Goal: Transaction & Acquisition: Register for event/course

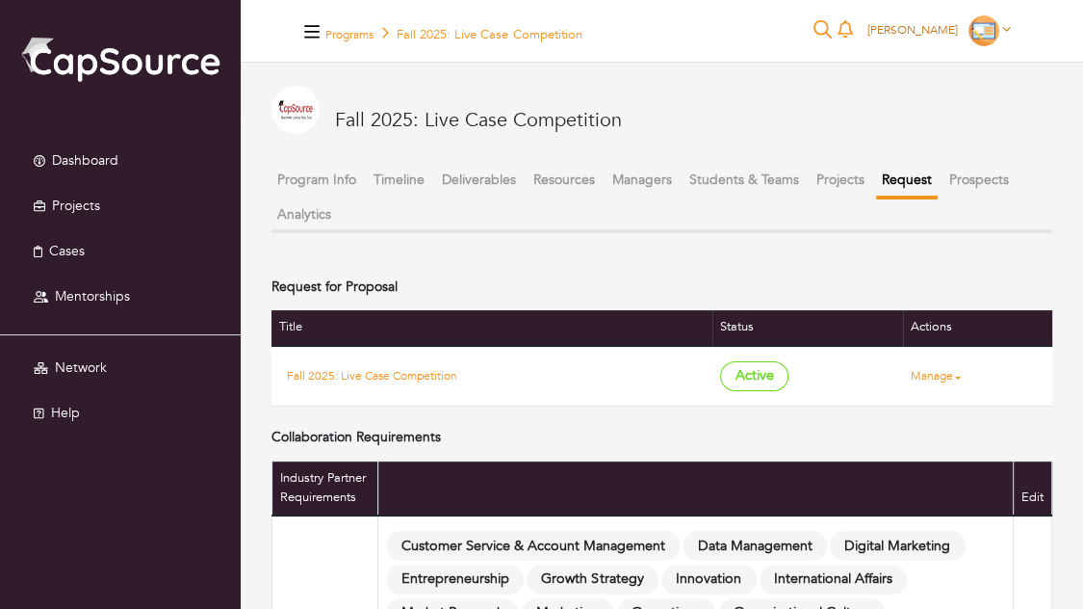
click at [930, 29] on span "Jordan Levy" at bounding box center [913, 29] width 91 height 15
click at [944, 150] on button "Logout" at bounding box center [943, 148] width 152 height 30
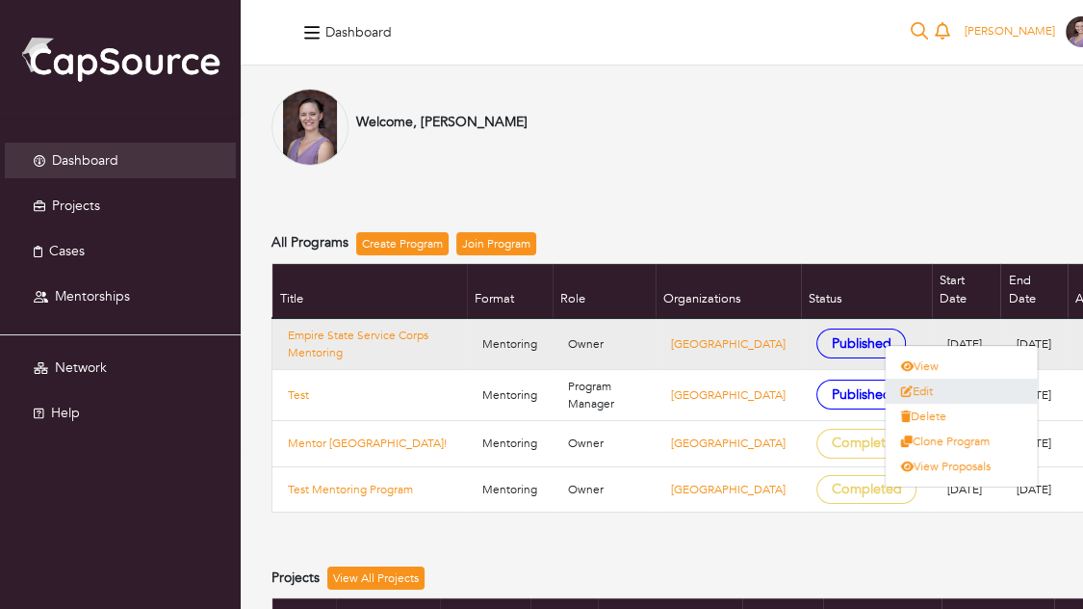
click at [1006, 387] on link "Edit" at bounding box center [962, 390] width 152 height 25
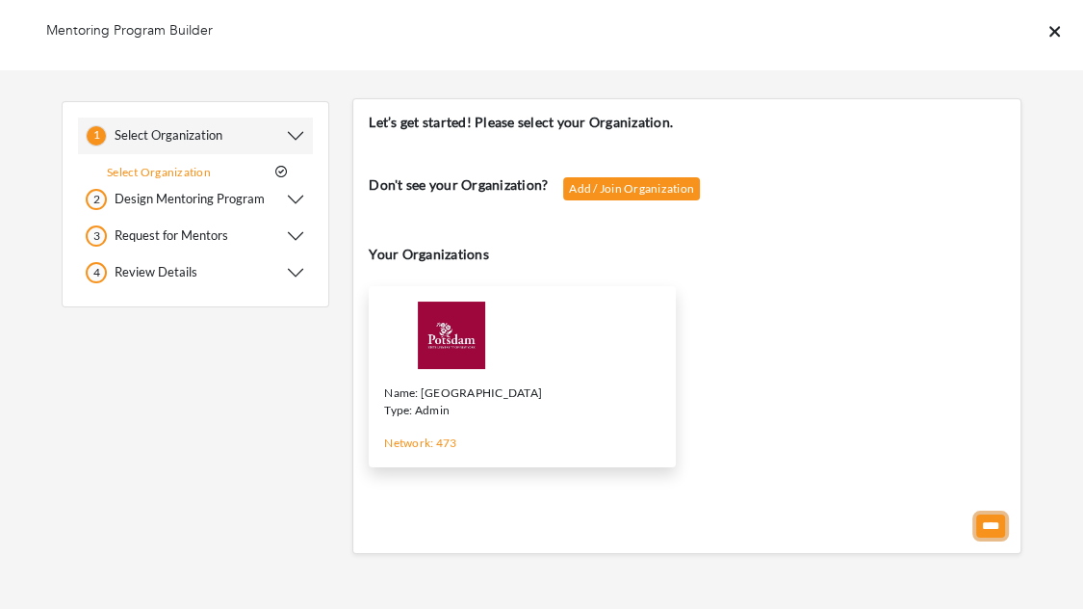
click at [994, 533] on input "****" at bounding box center [991, 525] width 29 height 23
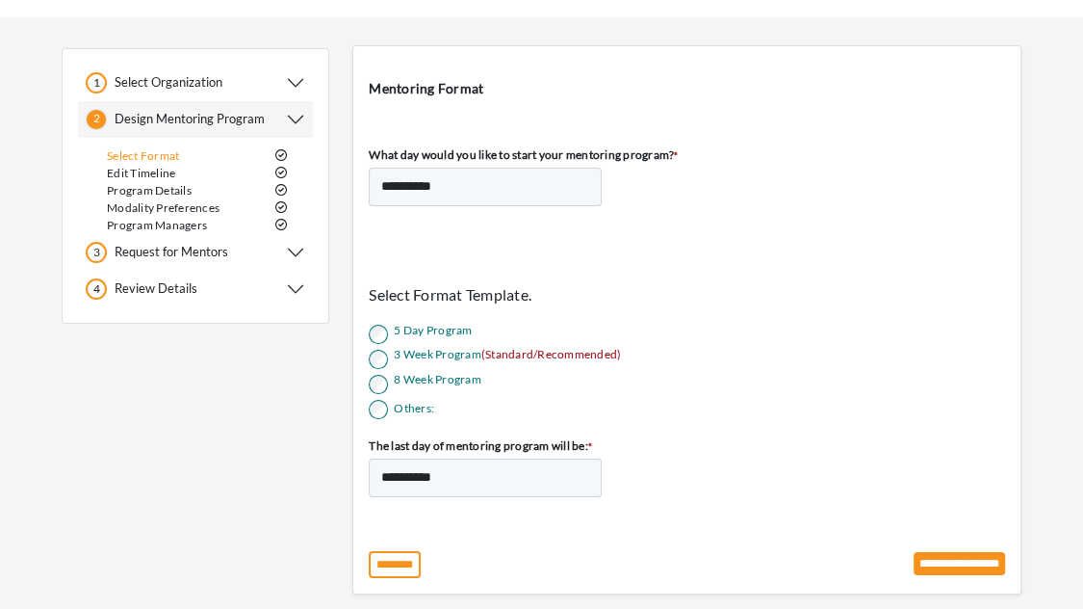
scroll to position [99, 0]
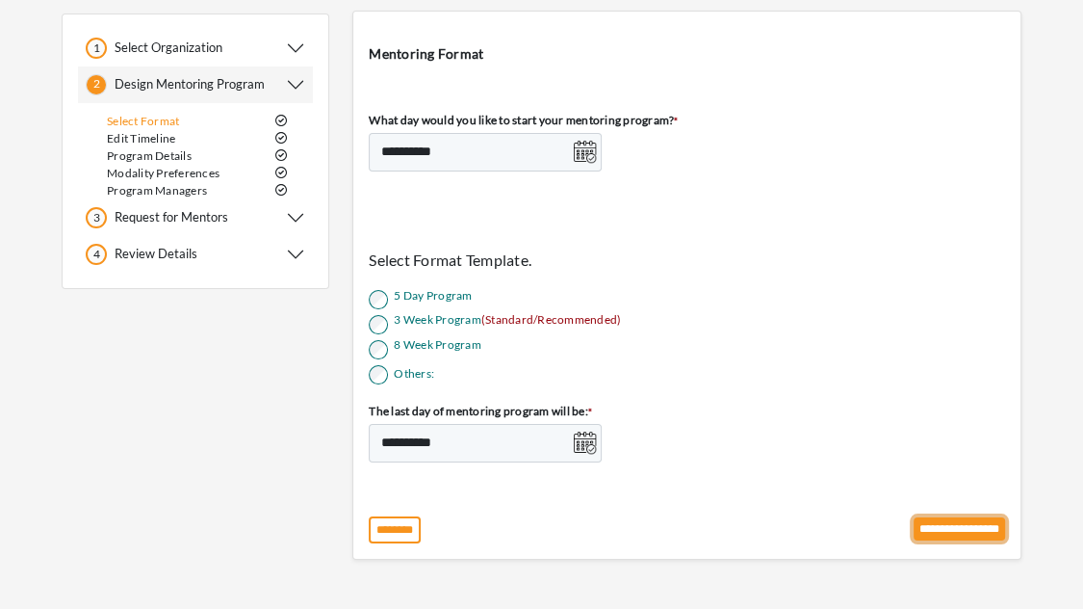
click at [948, 530] on input "**********" at bounding box center [959, 528] width 91 height 23
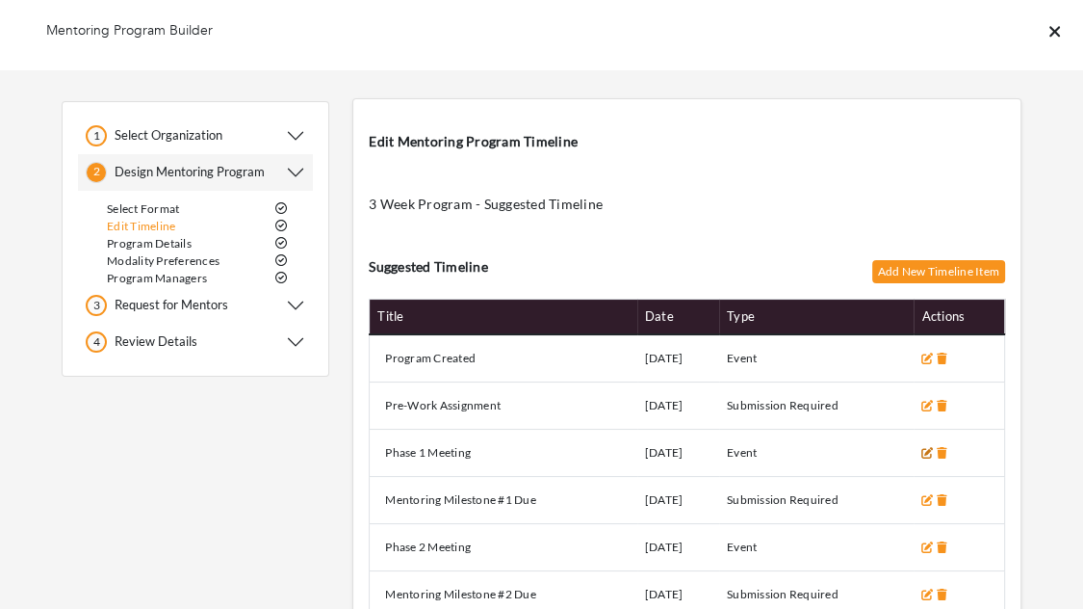
scroll to position [302, 0]
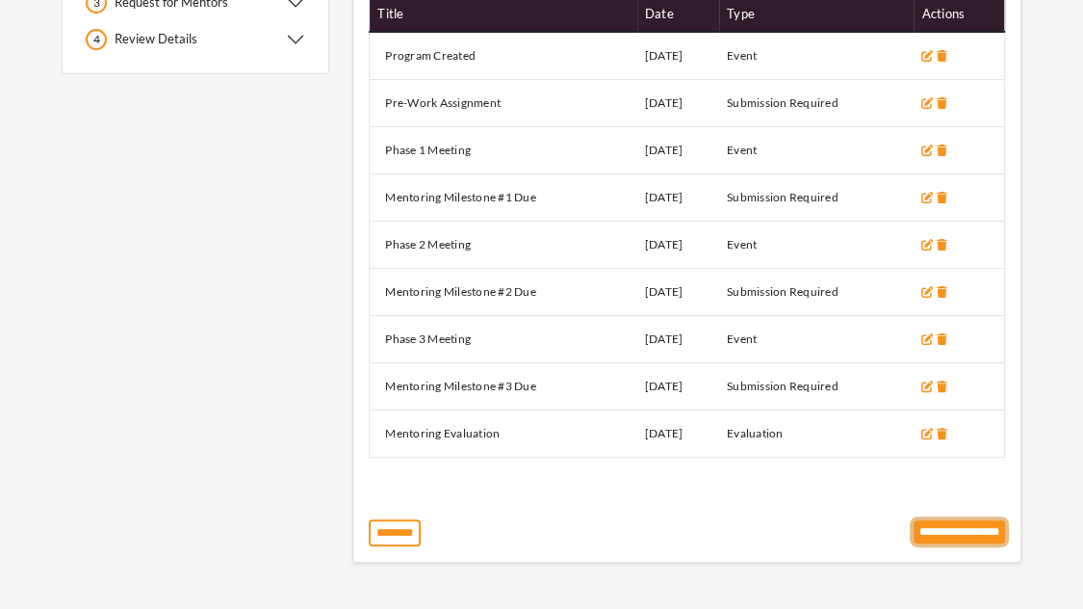
click at [948, 537] on input "**********" at bounding box center [959, 531] width 91 height 23
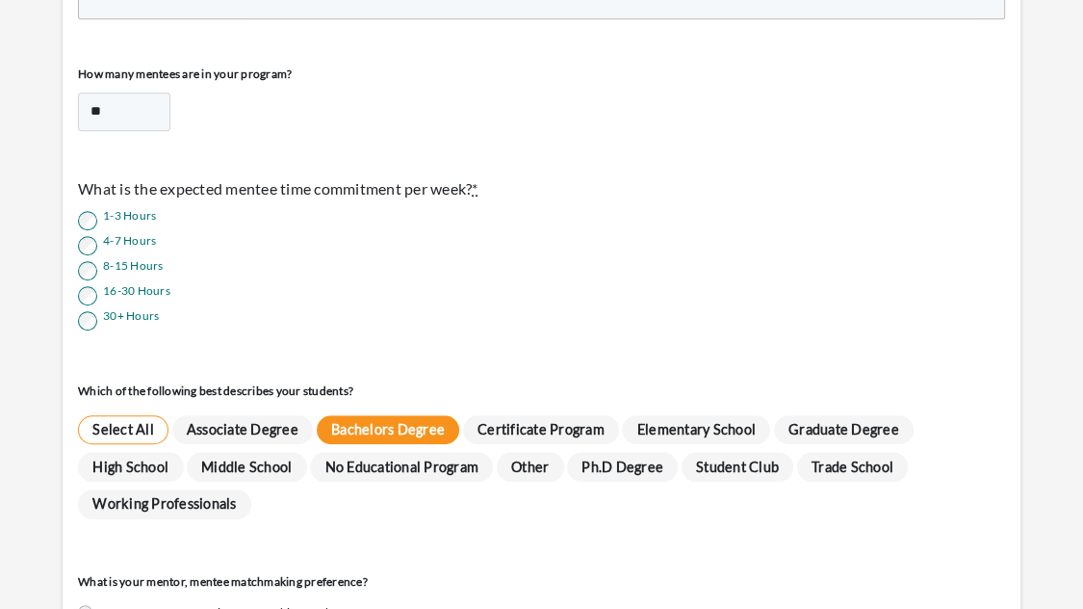
scroll to position [890, 0]
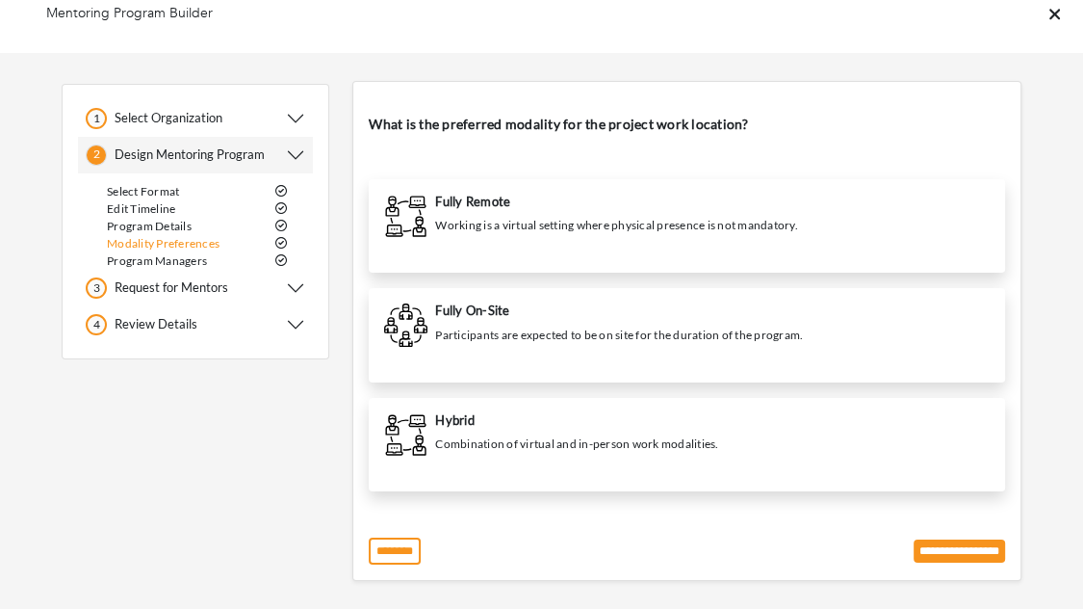
scroll to position [25, 0]
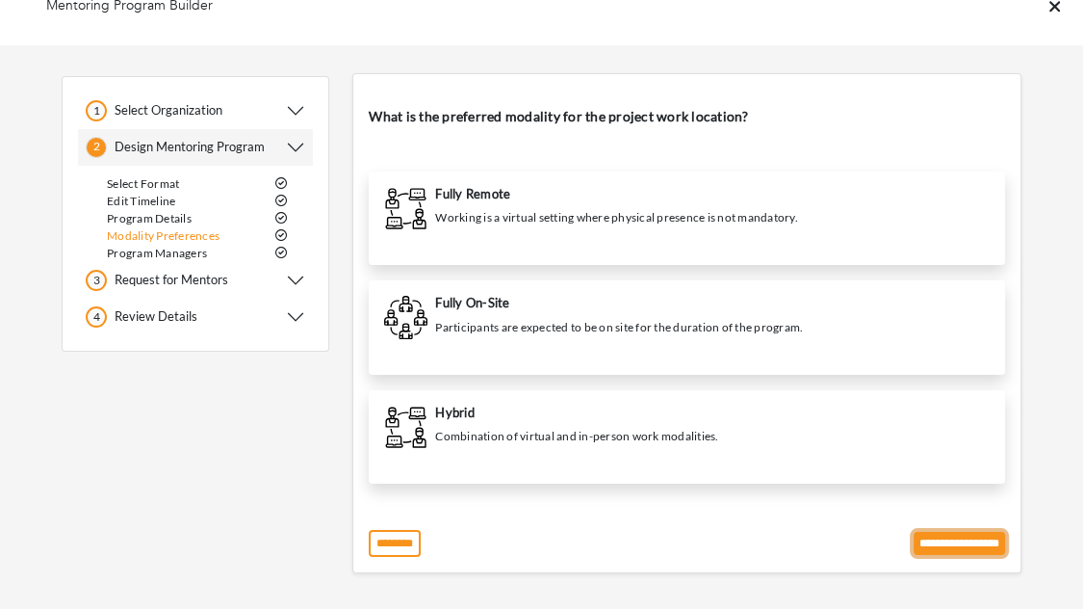
click at [935, 539] on input "**********" at bounding box center [959, 543] width 91 height 23
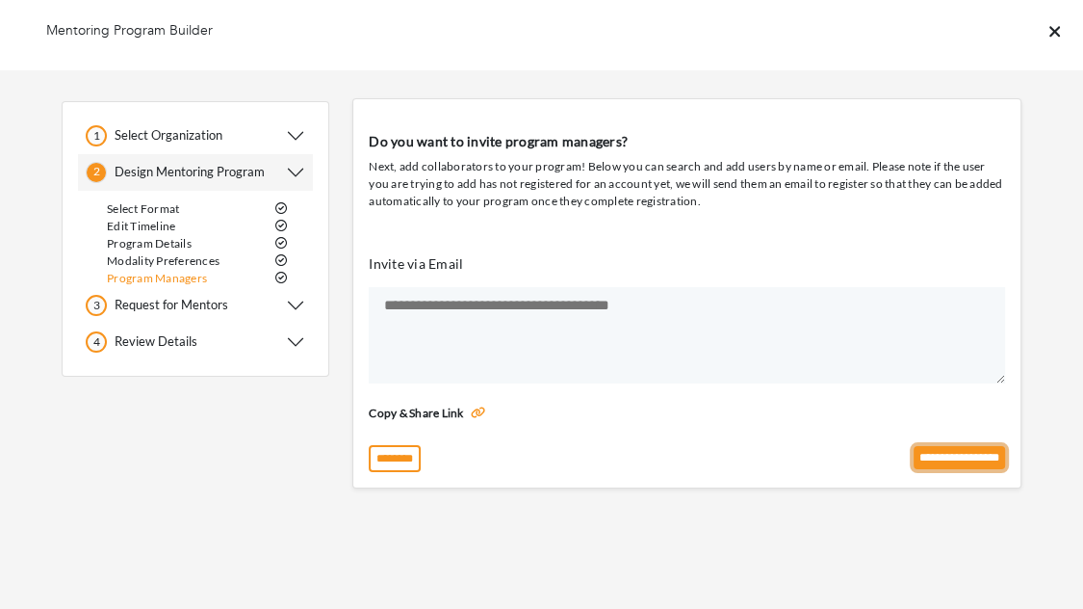
click at [948, 457] on input "**********" at bounding box center [959, 457] width 91 height 23
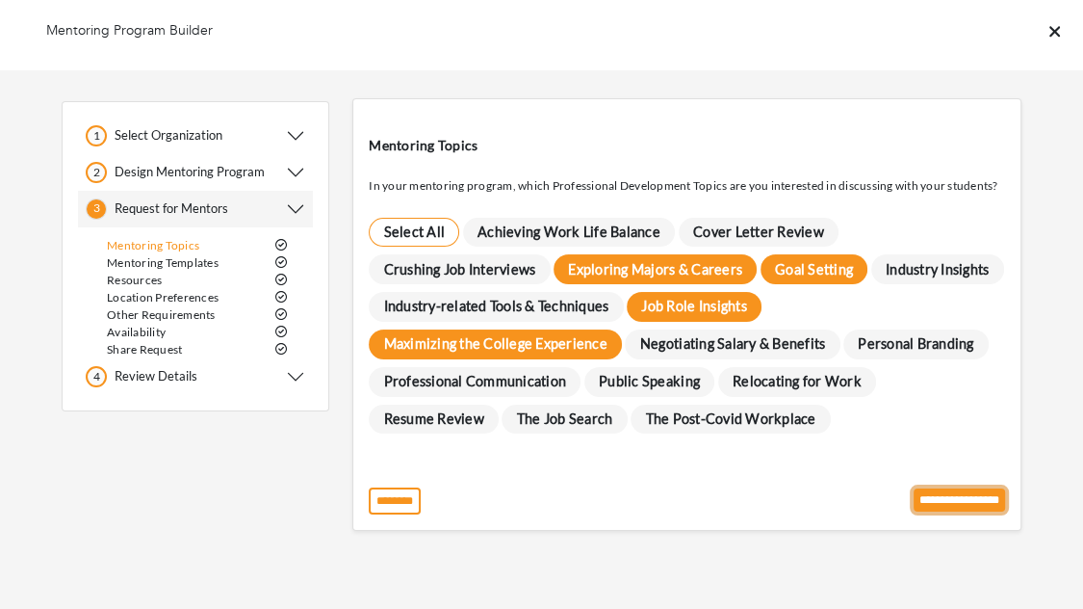
click at [924, 496] on input "**********" at bounding box center [959, 499] width 91 height 23
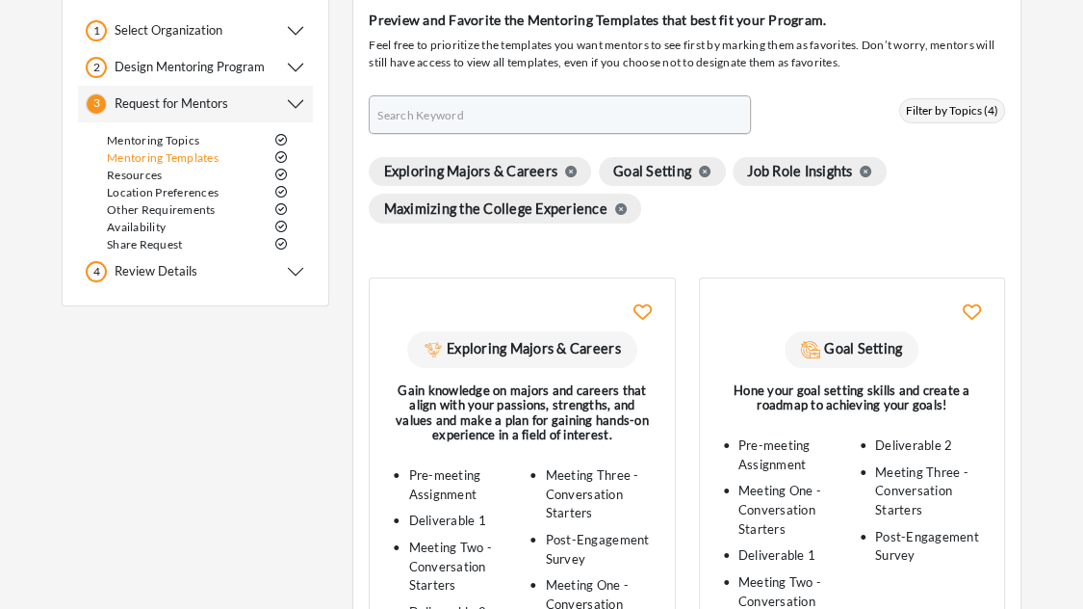
scroll to position [356, 0]
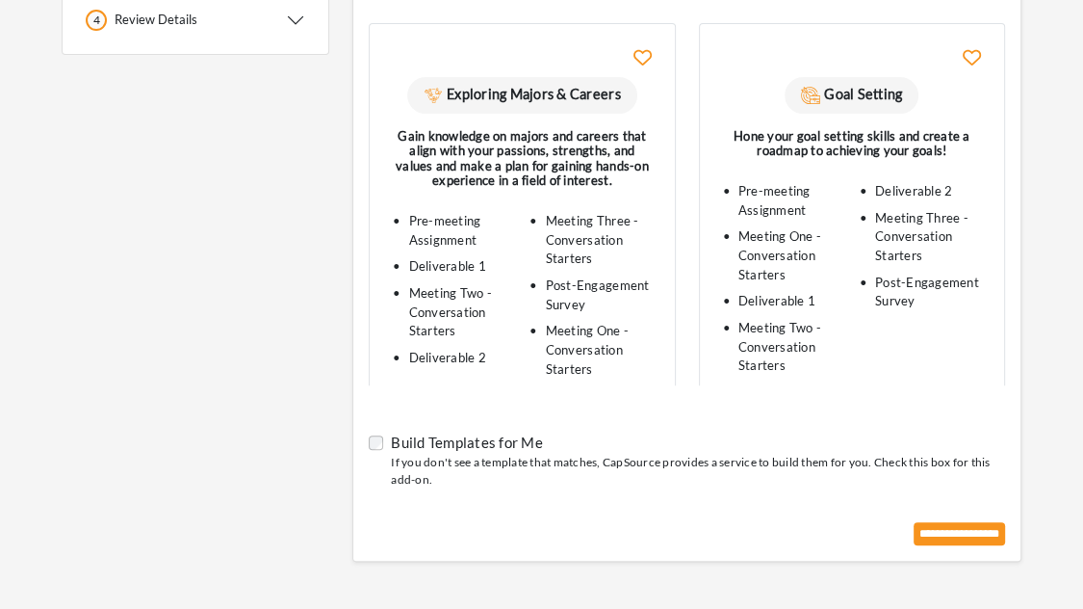
click at [964, 548] on div "**********" at bounding box center [686, 152] width 669 height 820
click at [963, 533] on input "**********" at bounding box center [959, 533] width 91 height 23
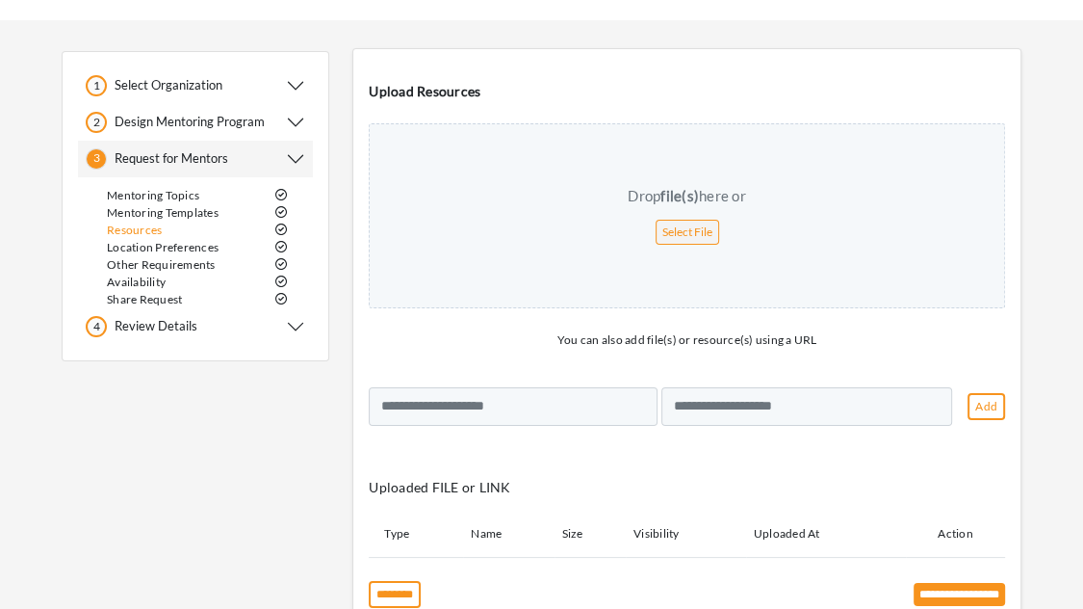
scroll to position [114, 0]
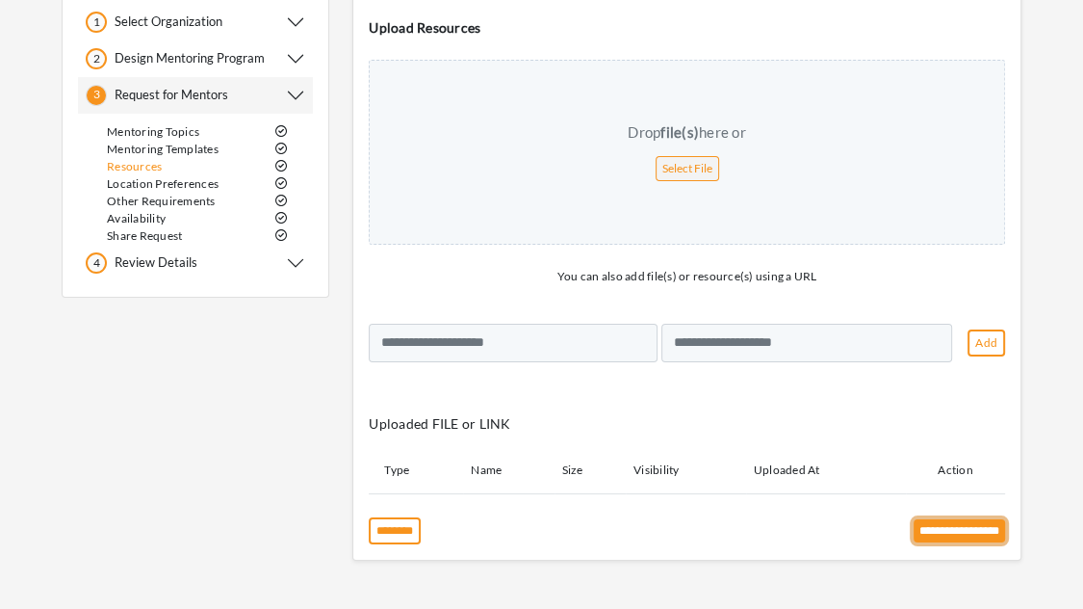
click at [938, 526] on input "**********" at bounding box center [959, 530] width 91 height 23
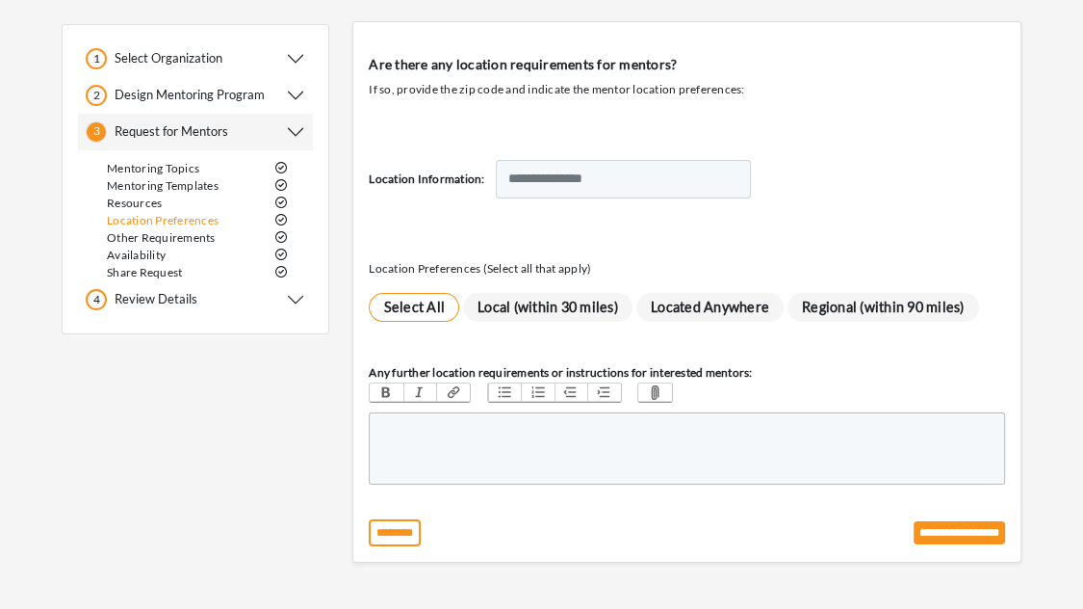
scroll to position [79, 0]
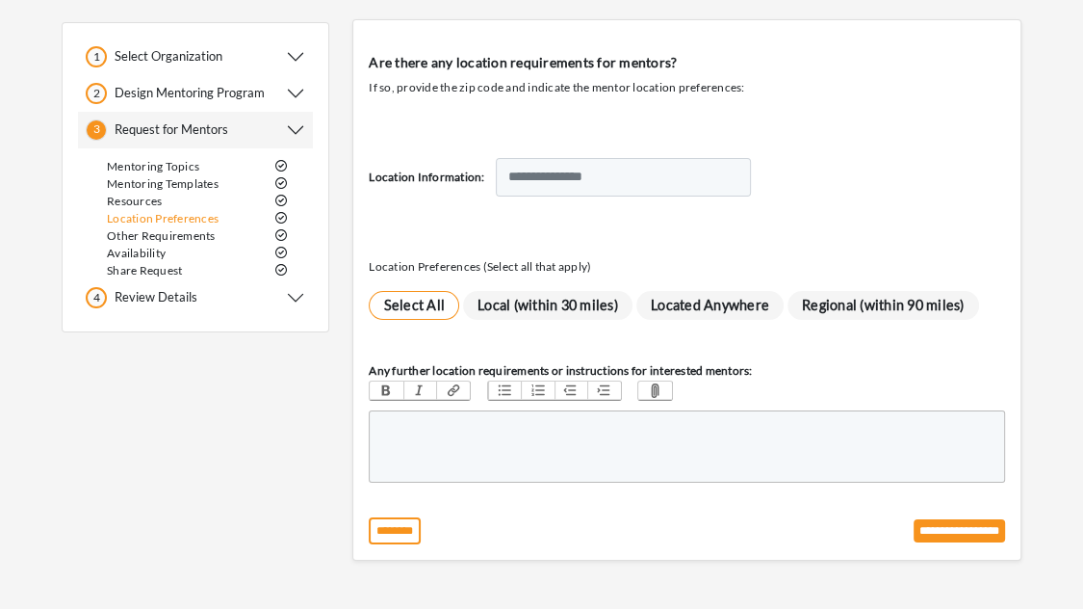
click at [710, 301] on span "Located Anywhere" at bounding box center [711, 306] width 148 height 30
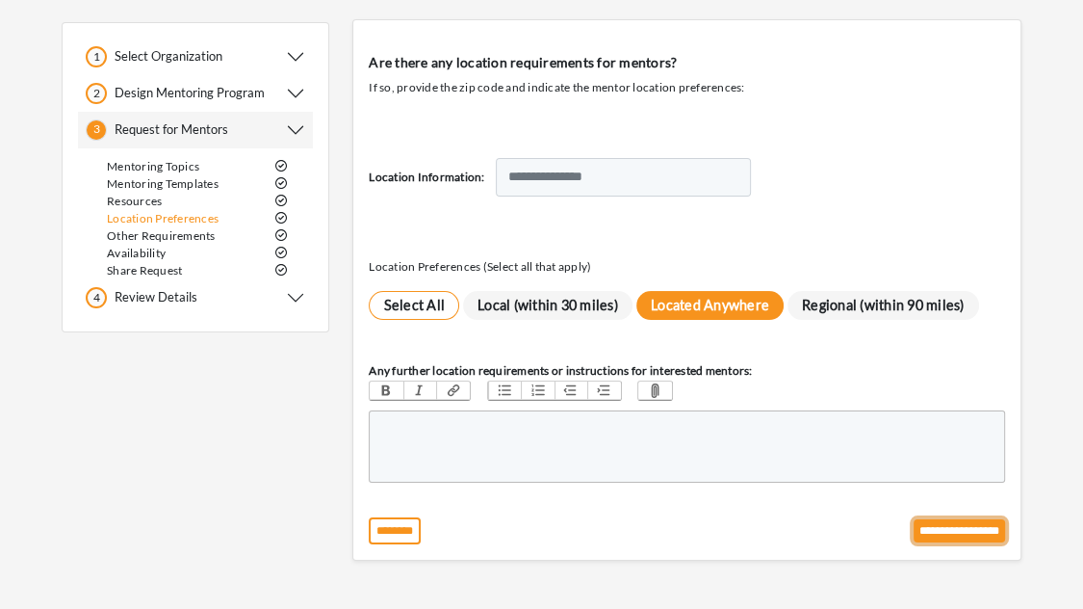
click at [941, 525] on input "**********" at bounding box center [959, 530] width 91 height 23
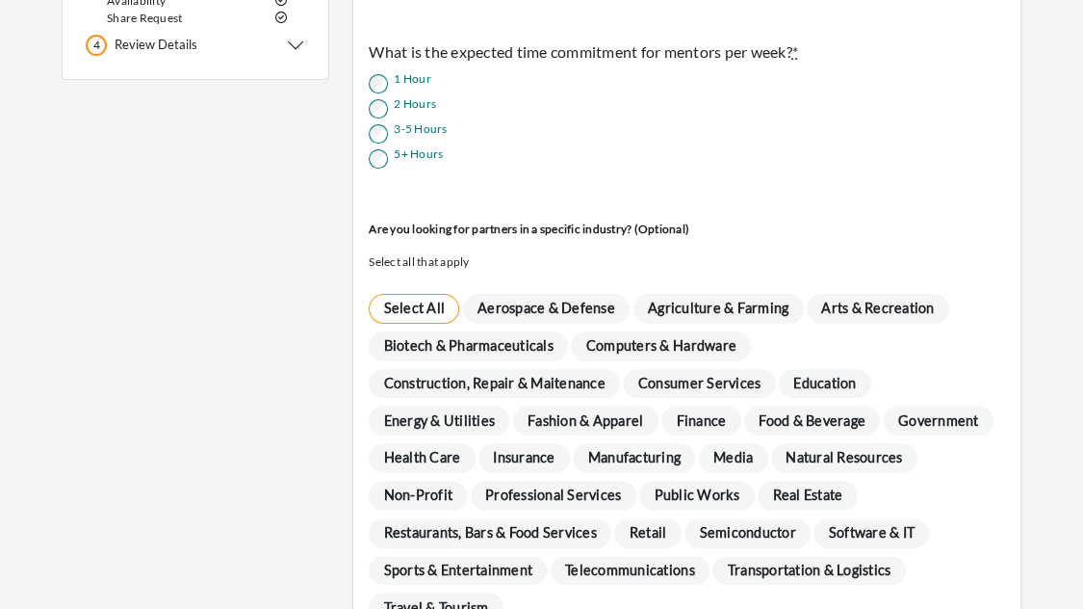
scroll to position [425, 0]
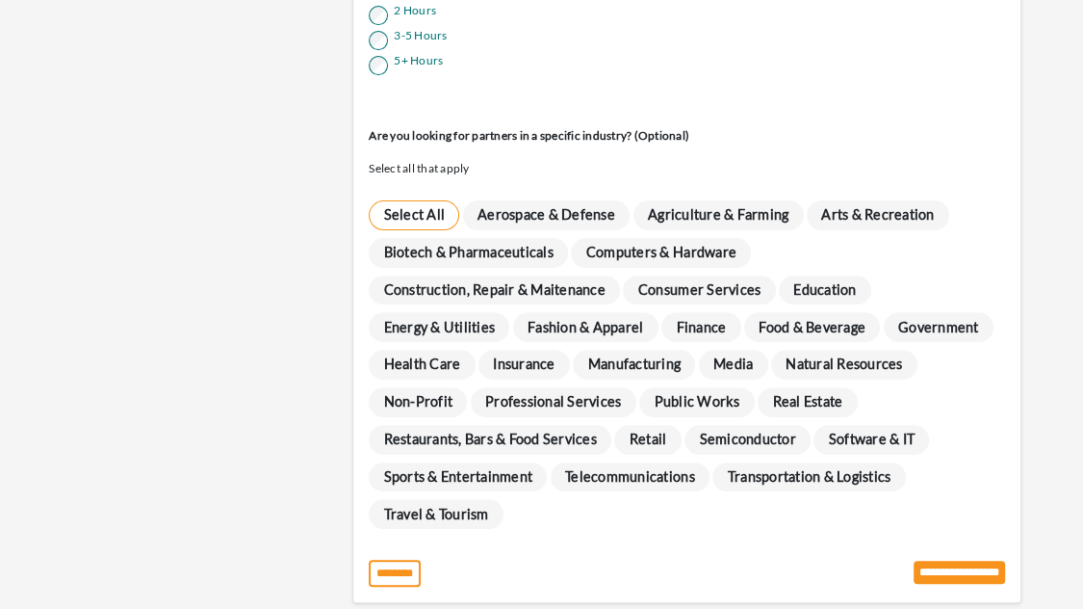
click at [427, 218] on span "Select All" at bounding box center [414, 215] width 91 height 30
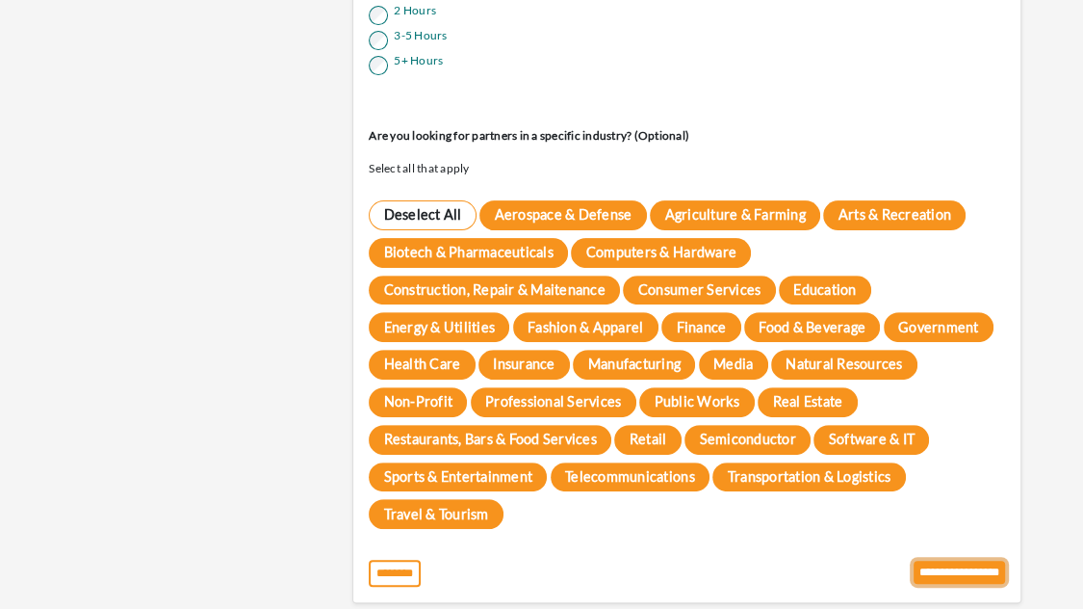
click at [943, 561] on input "**********" at bounding box center [959, 572] width 91 height 23
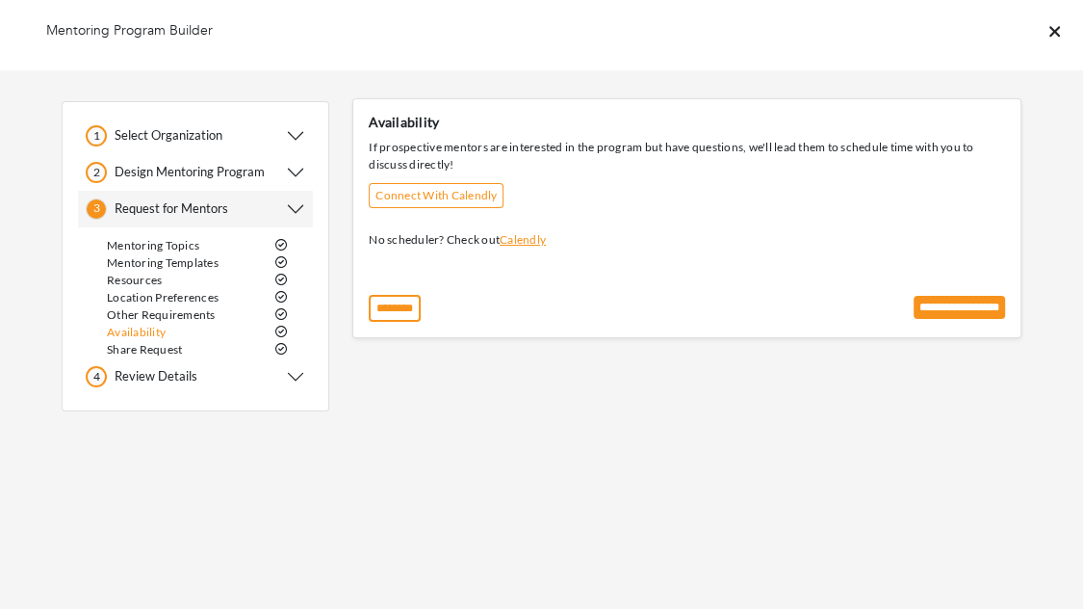
click at [929, 319] on div "**********" at bounding box center [959, 308] width 91 height 27
click at [932, 311] on input "**********" at bounding box center [959, 307] width 91 height 23
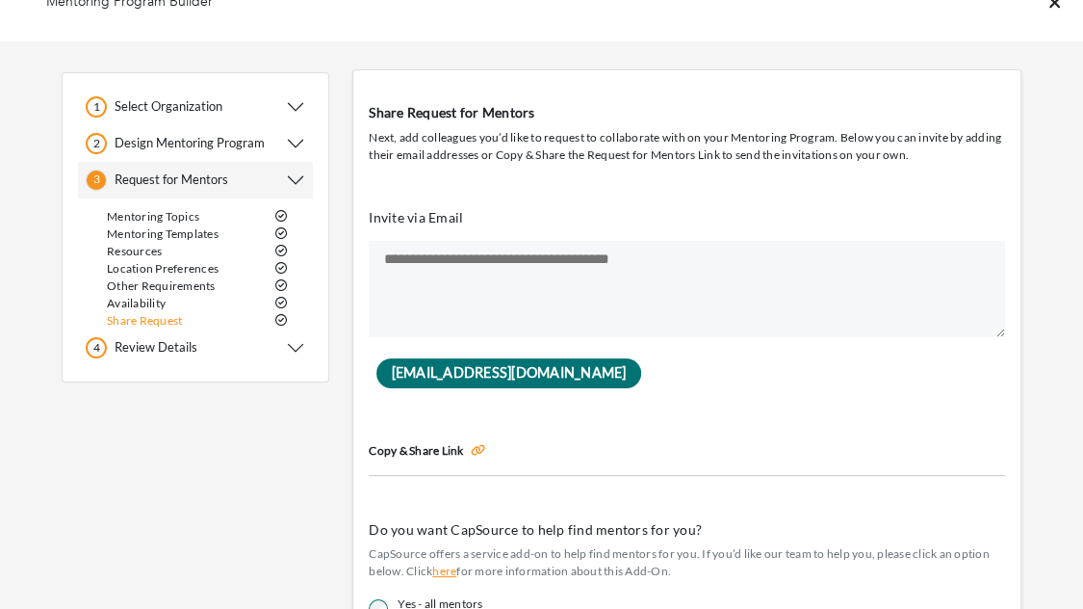
scroll to position [245, 0]
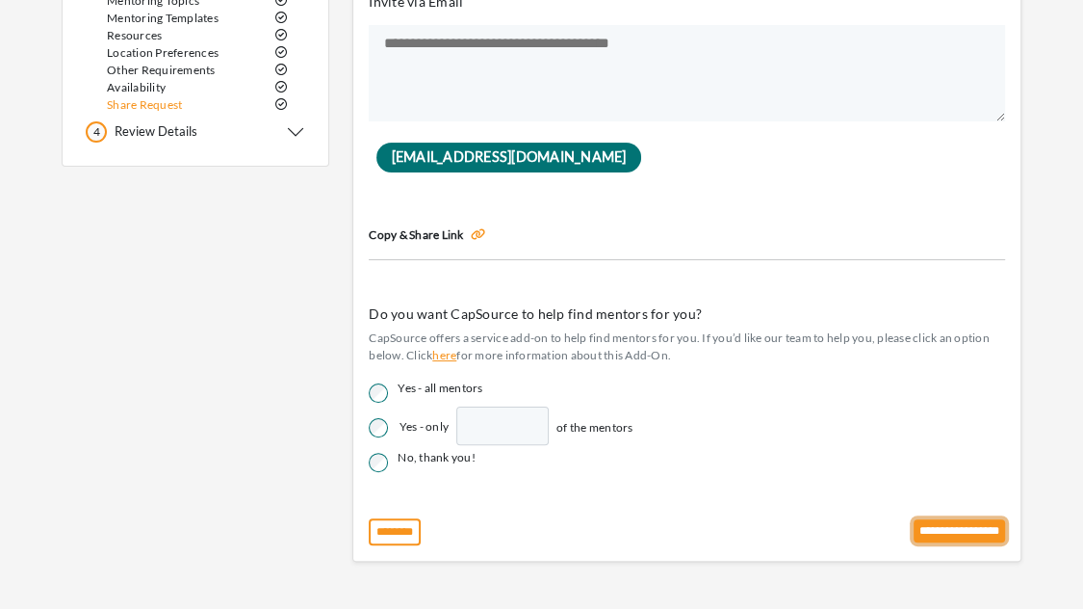
click at [954, 534] on input "**********" at bounding box center [959, 530] width 91 height 23
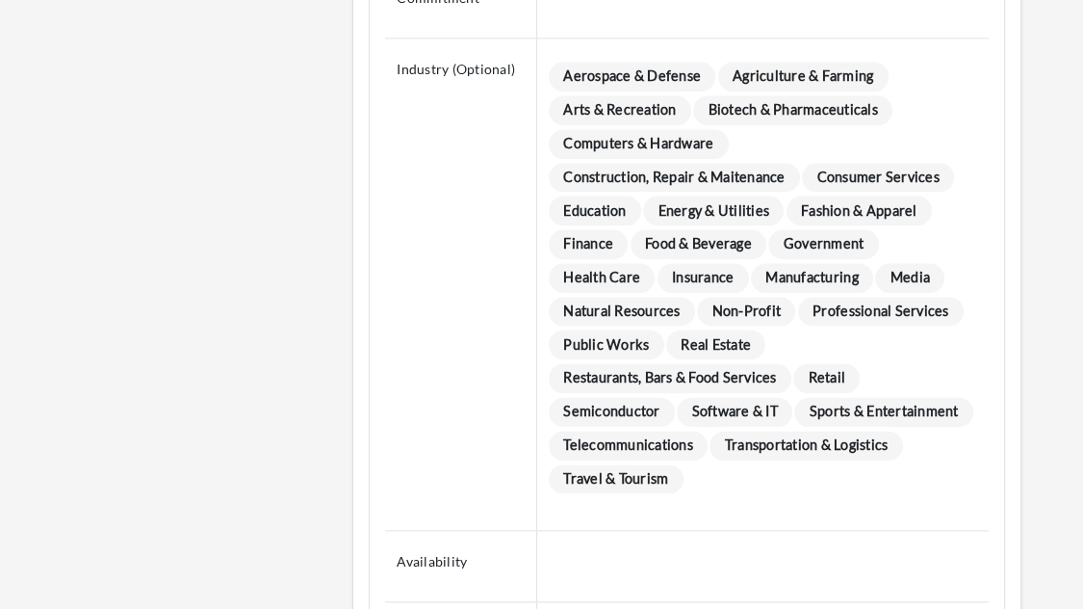
scroll to position [1907, 0]
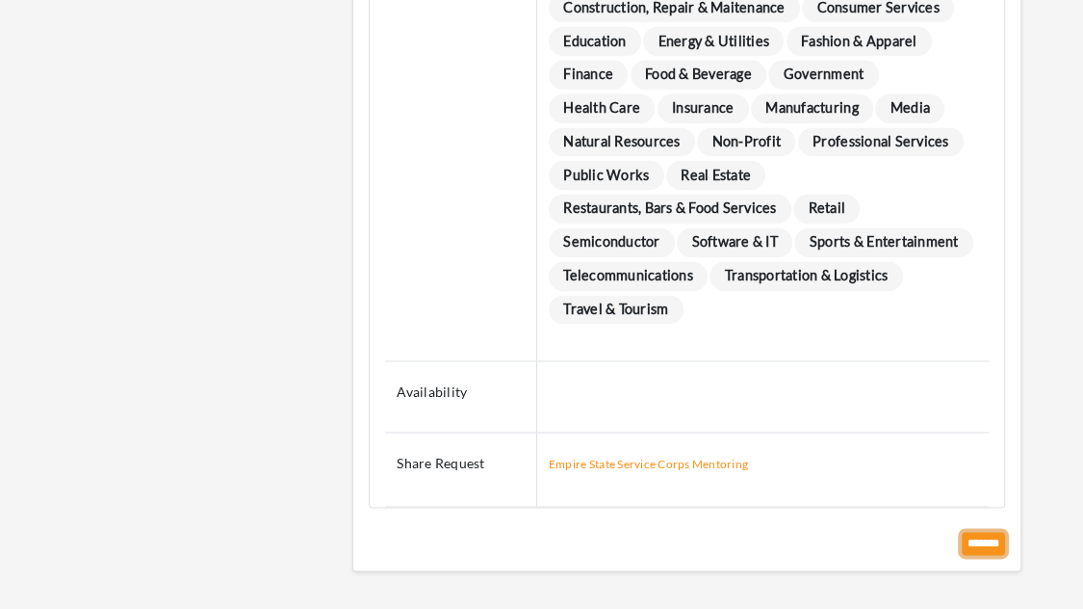
click at [977, 534] on input "*******" at bounding box center [983, 543] width 43 height 23
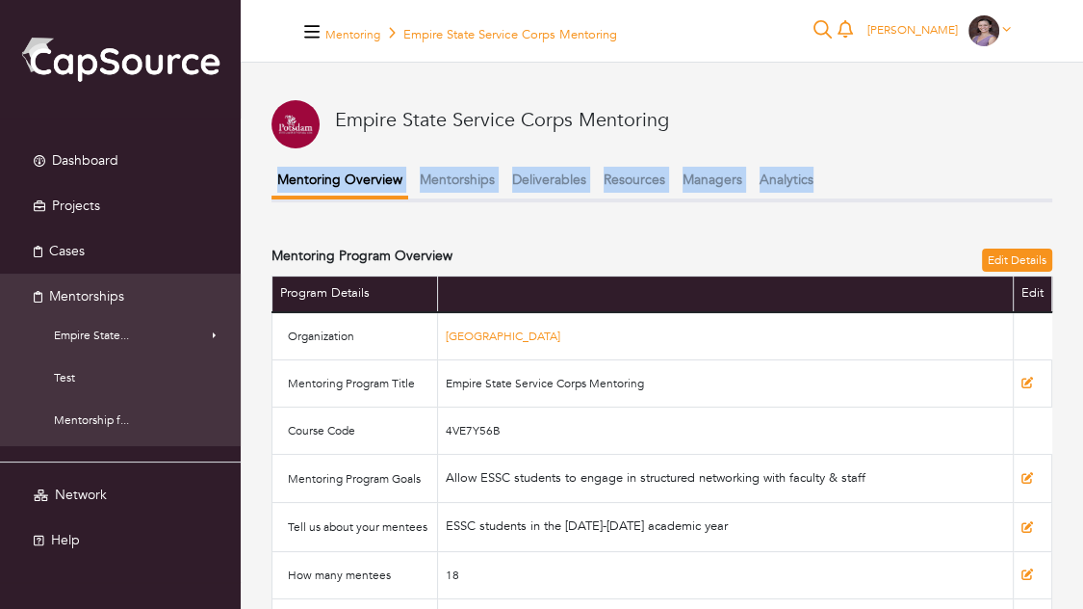
drag, startPoint x: 827, startPoint y: 177, endPoint x: 274, endPoint y: 185, distance: 553.8
click at [274, 185] on ul "Mentoring Overview Mentorships Deliverables Resources Managers Analytics" at bounding box center [662, 183] width 781 height 39
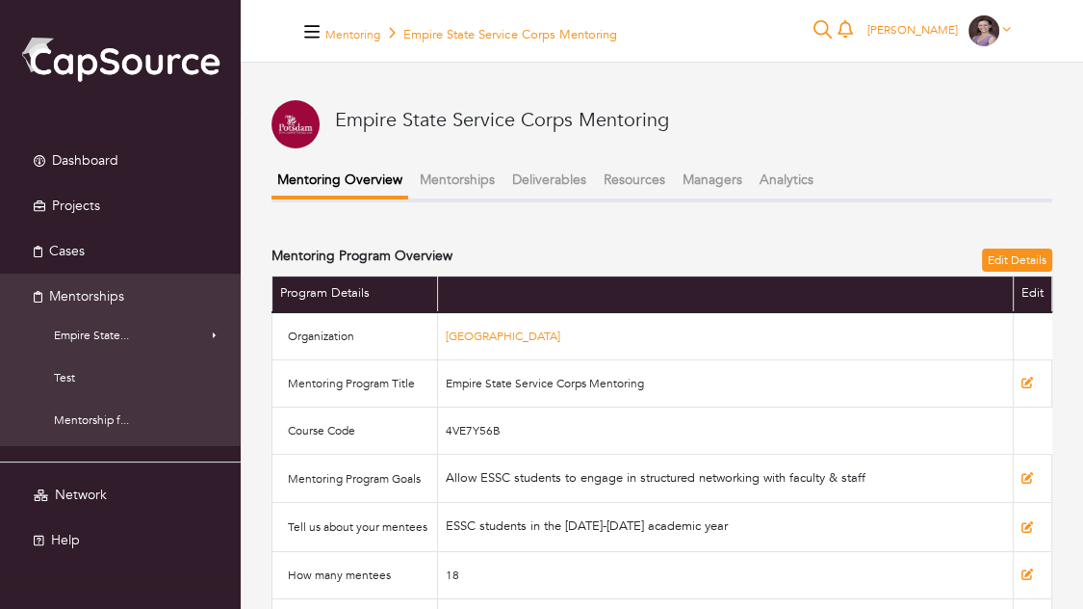
click at [466, 182] on button "Mentorships" at bounding box center [457, 180] width 87 height 32
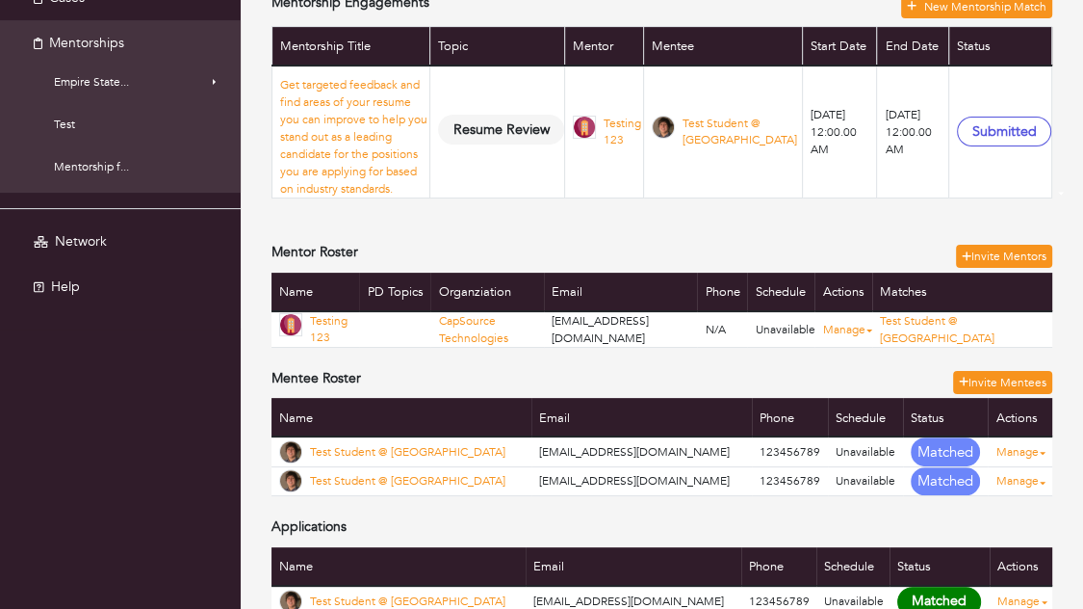
scroll to position [257, 0]
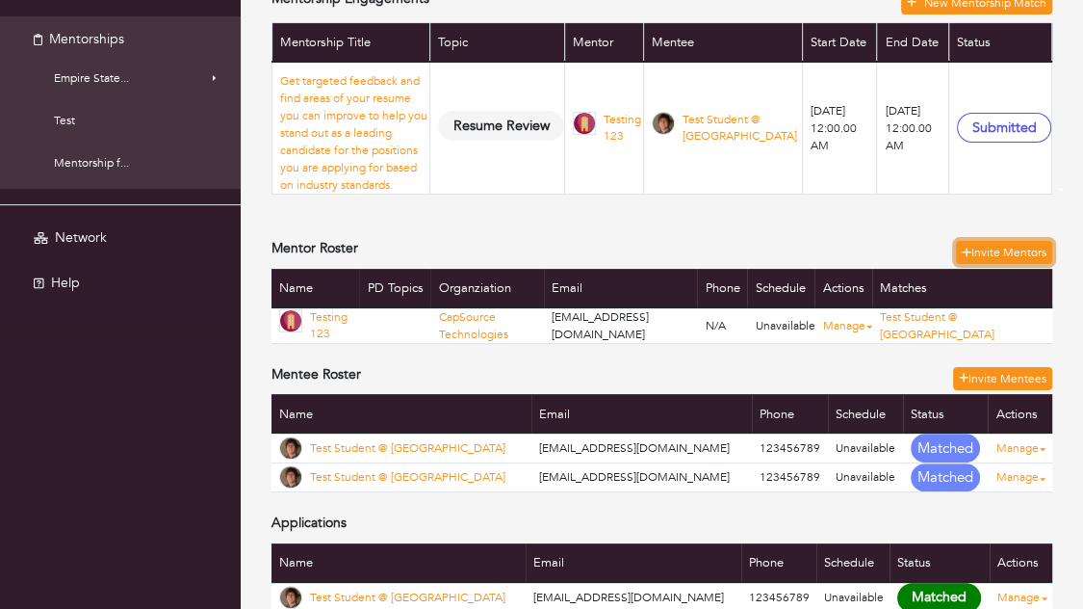
click at [987, 241] on link "Invite Mentors" at bounding box center [1004, 252] width 97 height 23
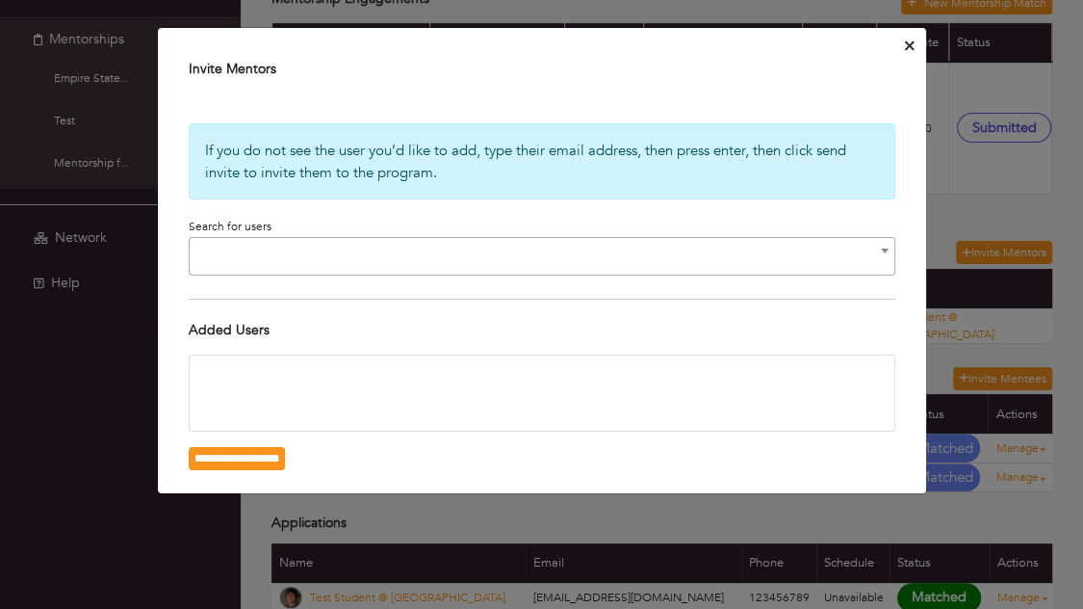
click at [905, 45] on icon "Close" at bounding box center [909, 46] width 9 height 14
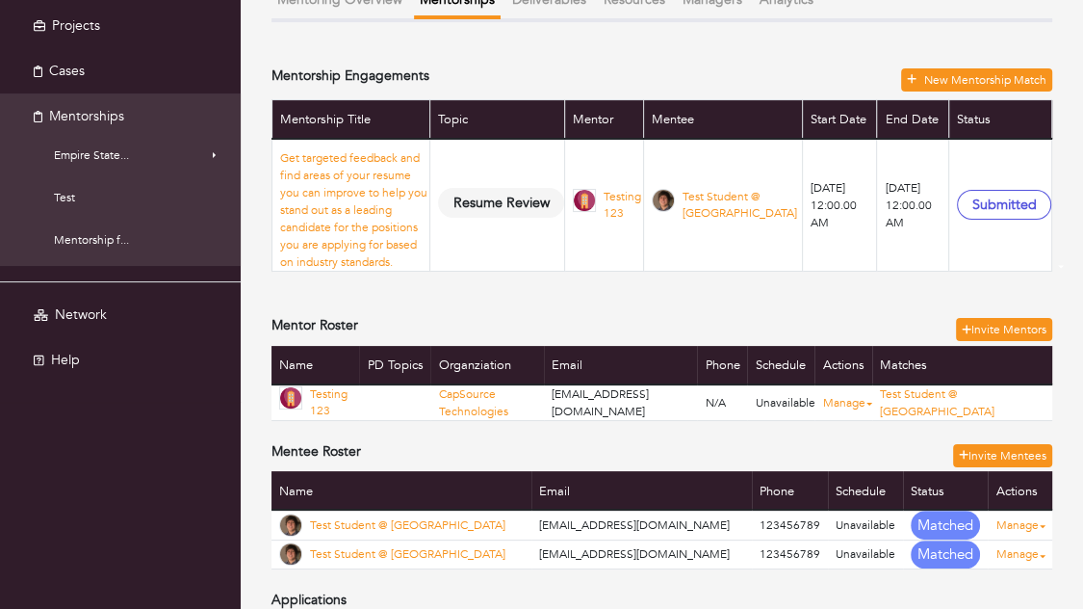
scroll to position [0, 0]
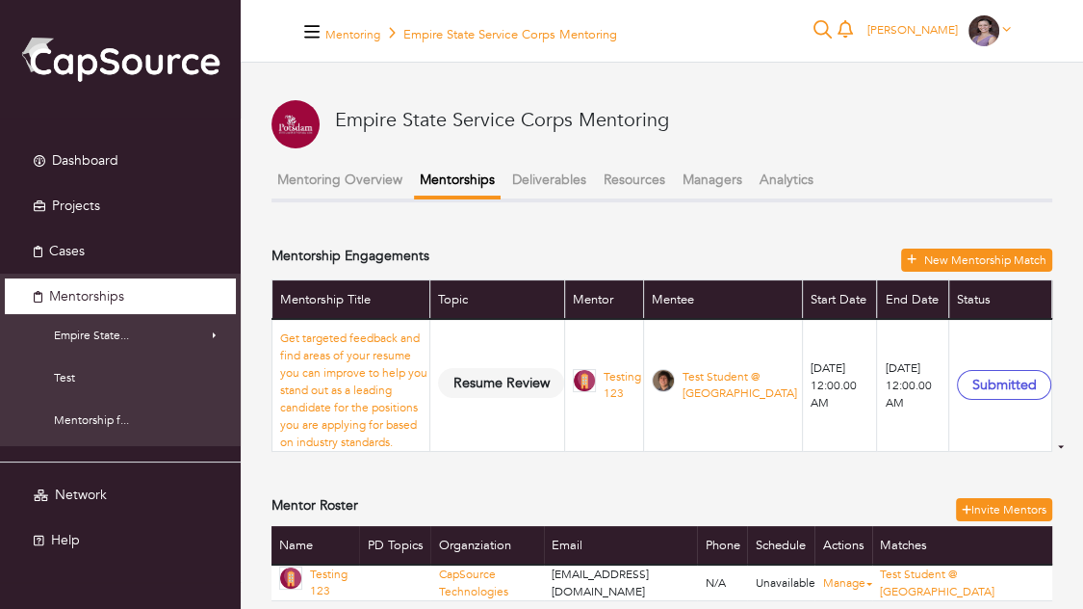
click at [103, 298] on span "Mentorships" at bounding box center [86, 296] width 75 height 18
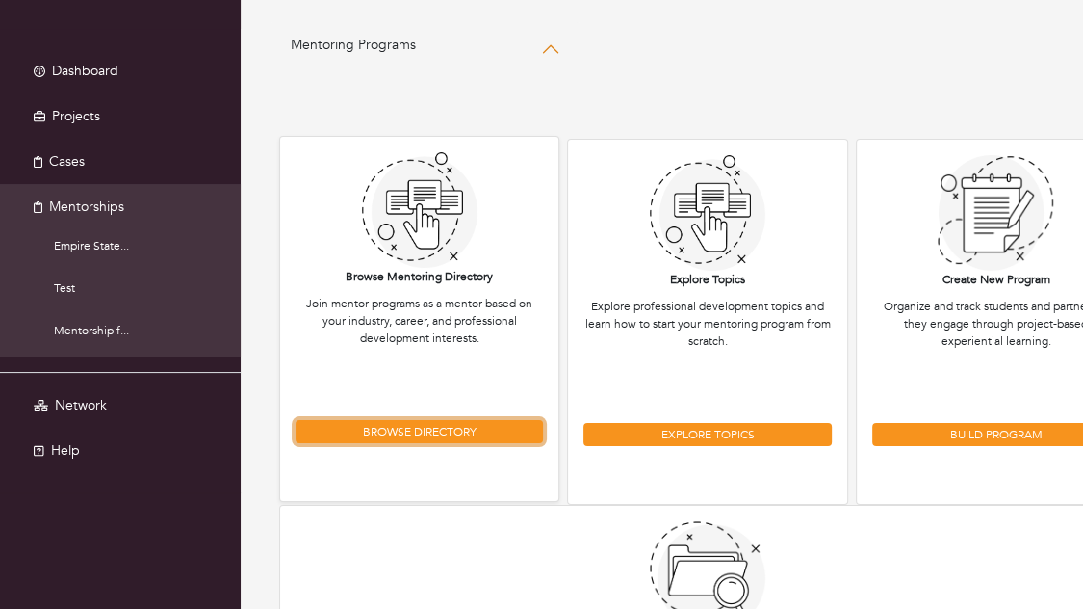
click at [387, 437] on link "Browse Directory" at bounding box center [420, 431] width 248 height 23
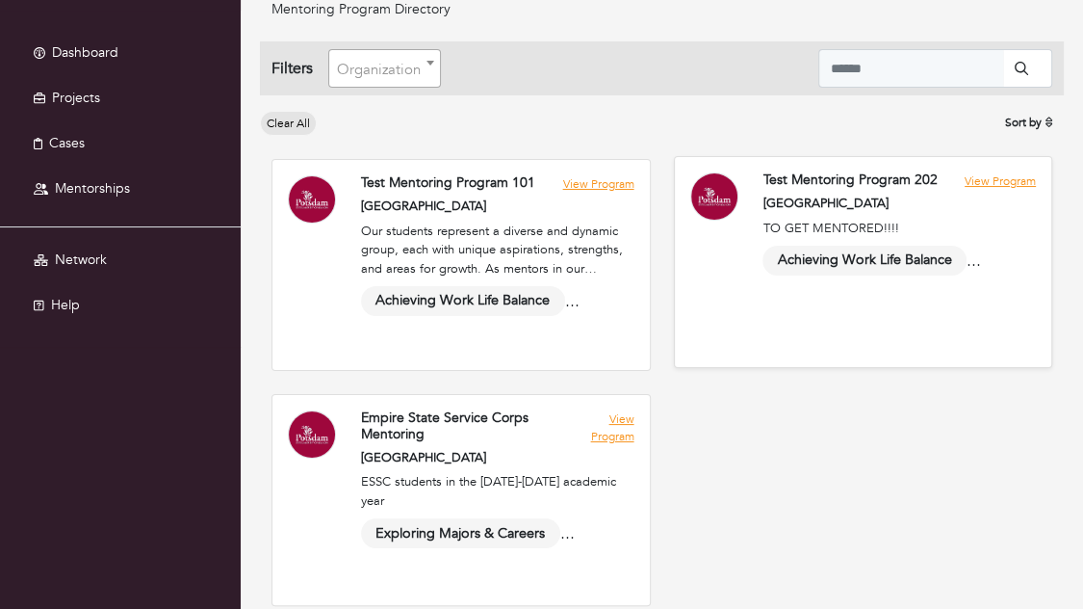
scroll to position [127, 0]
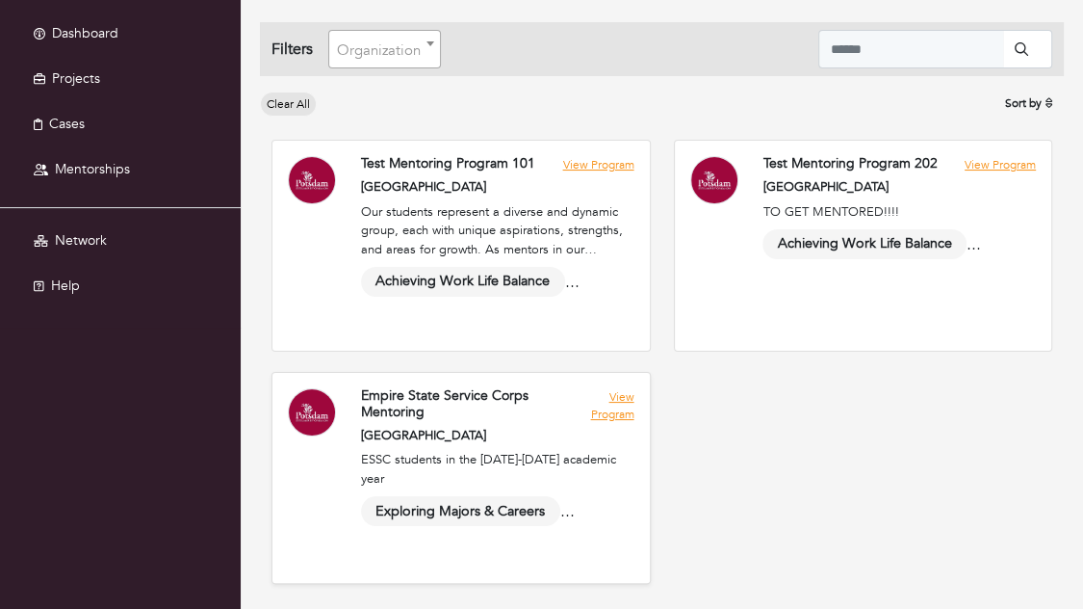
click at [620, 406] on link at bounding box center [462, 478] width 378 height 210
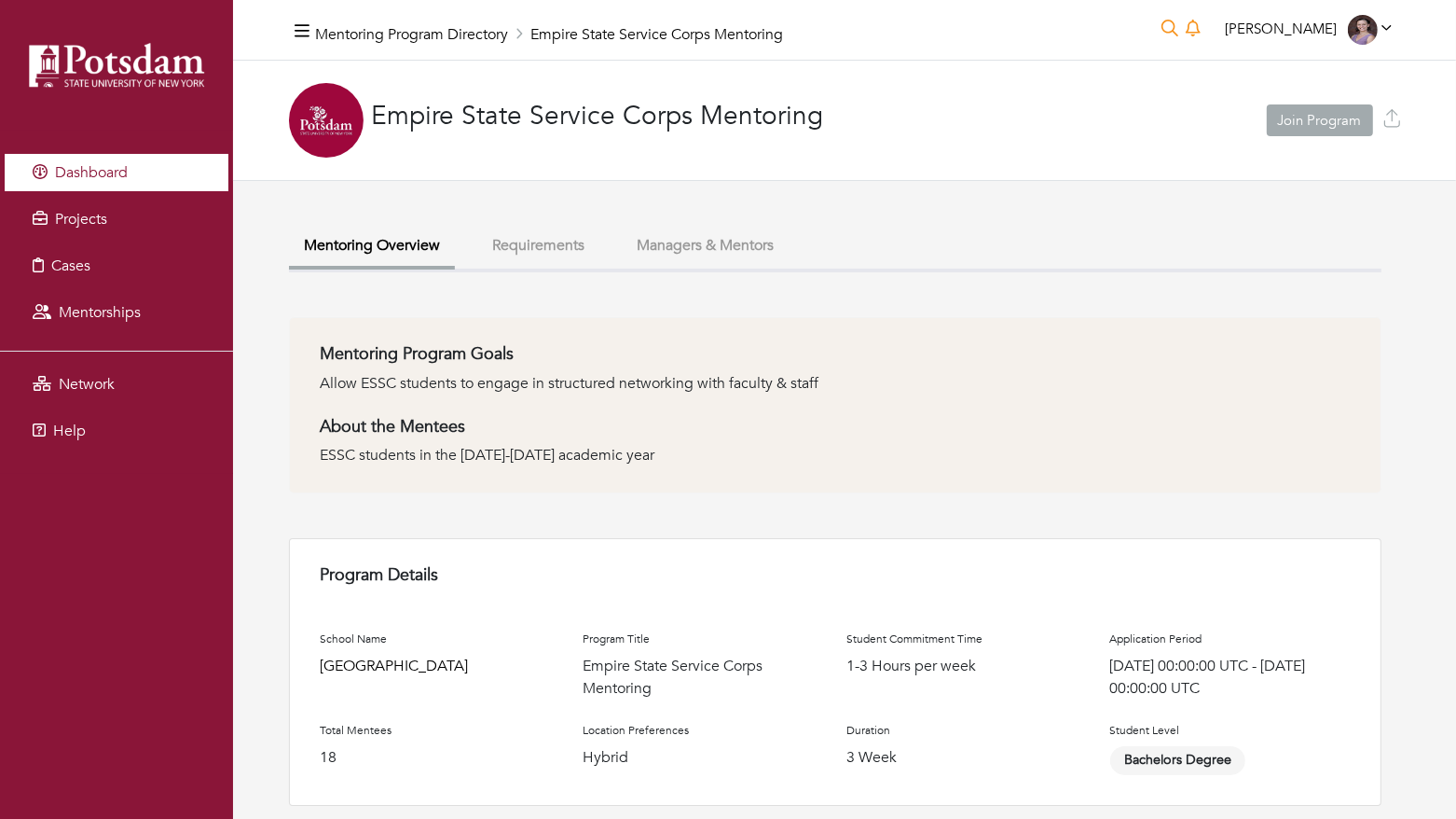
click at [166, 173] on link "Dashboard" at bounding box center [116, 172] width 224 height 38
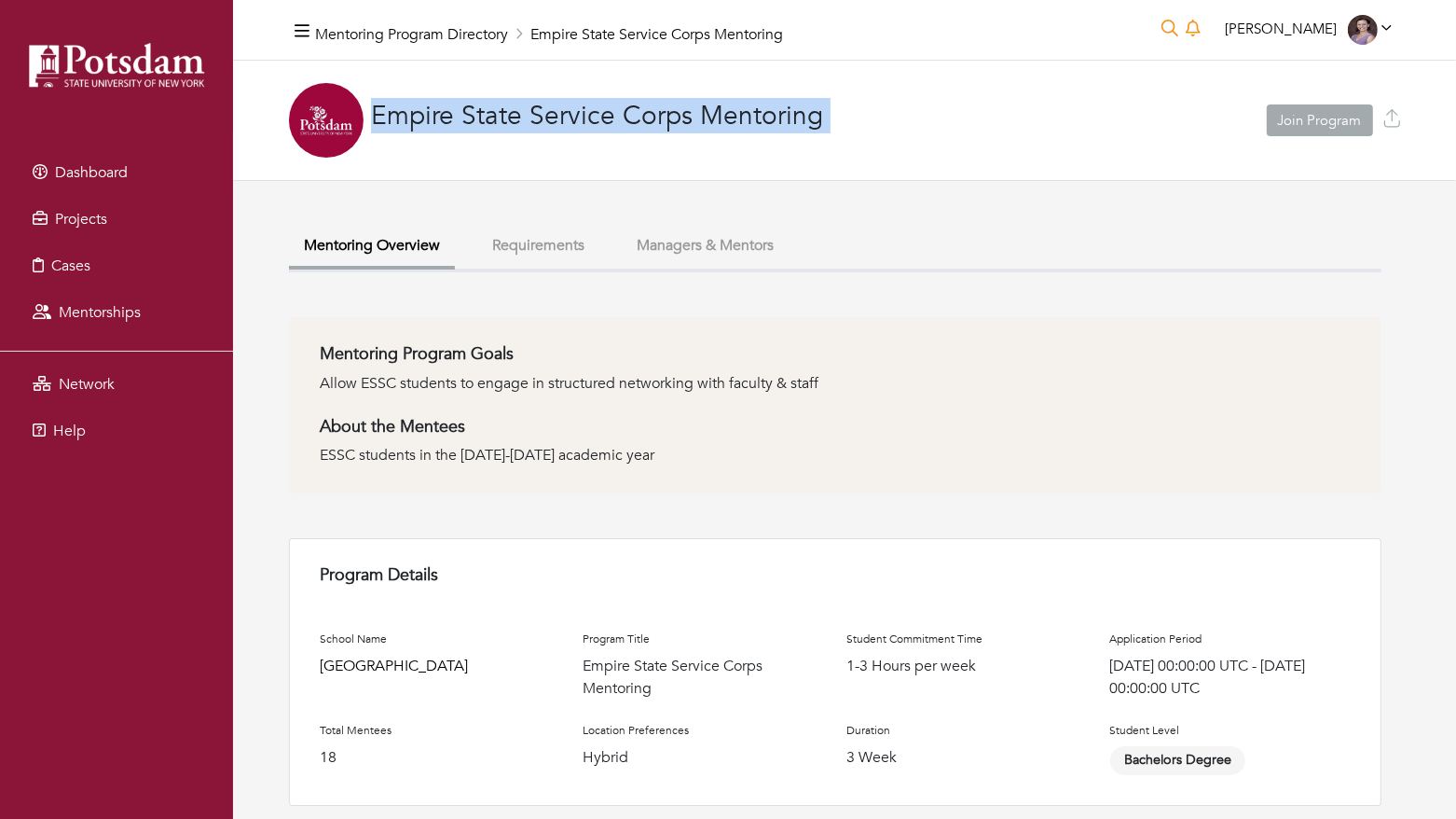
drag, startPoint x: 373, startPoint y: 122, endPoint x: 1045, endPoint y: 154, distance: 672.8
click at [1045, 154] on div "Empire State Service Corps Mentoring Join Program" at bounding box center [845, 121] width 1224 height 120
copy div "Empire State Service Corps Mentoring Join Program"
click at [129, 172] on link "Dashboard" at bounding box center [116, 172] width 224 height 38
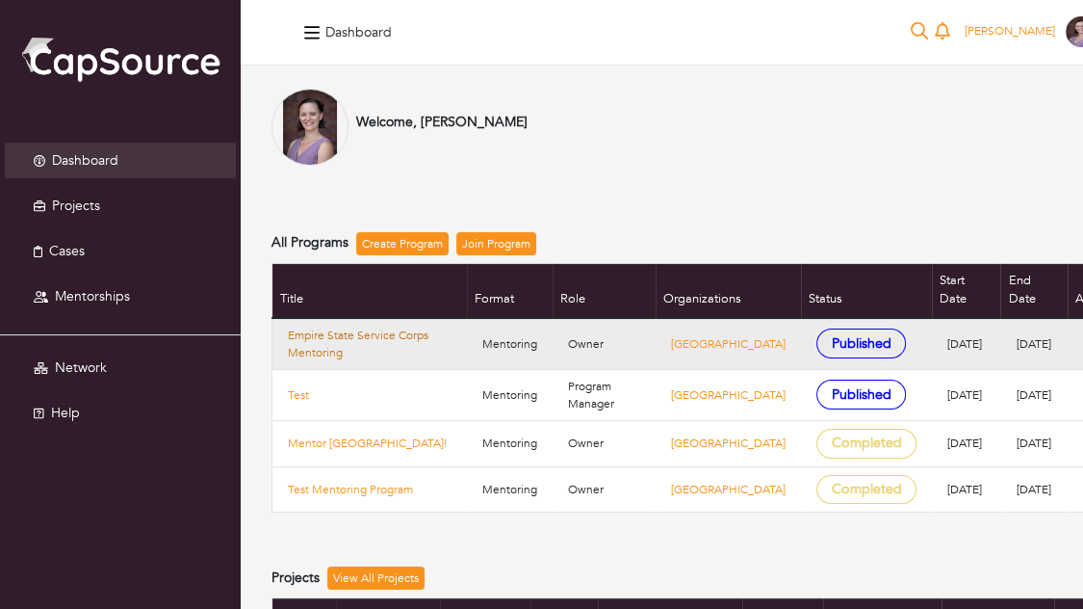
click at [333, 326] on link "Empire State Service Corps Mentoring" at bounding box center [370, 343] width 164 height 35
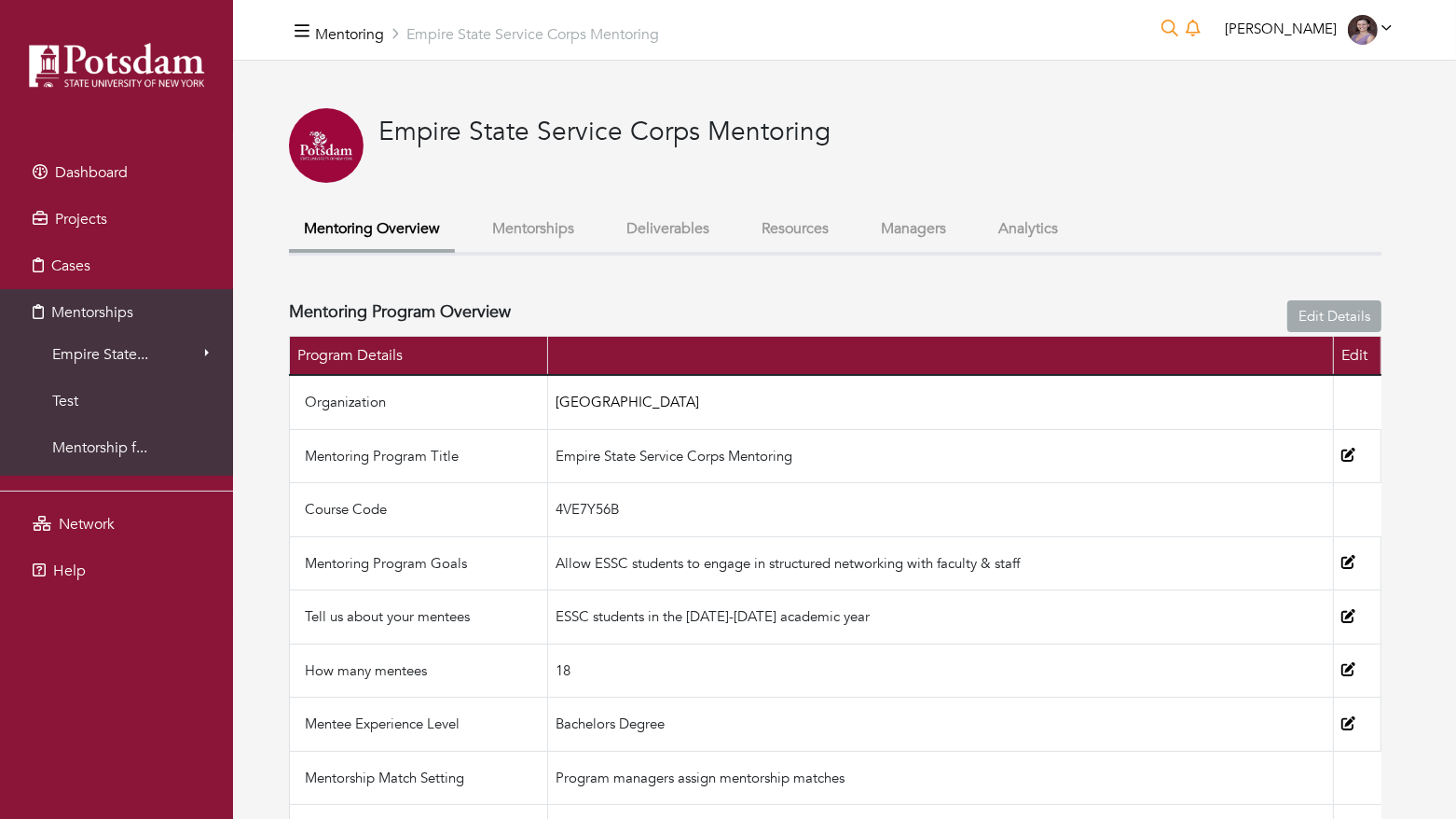
click at [597, 509] on td "4VE7Y56B" at bounding box center [941, 510] width 786 height 54
copy td "4VE7Y56B"
click at [567, 218] on button "Mentorships" at bounding box center [533, 228] width 112 height 40
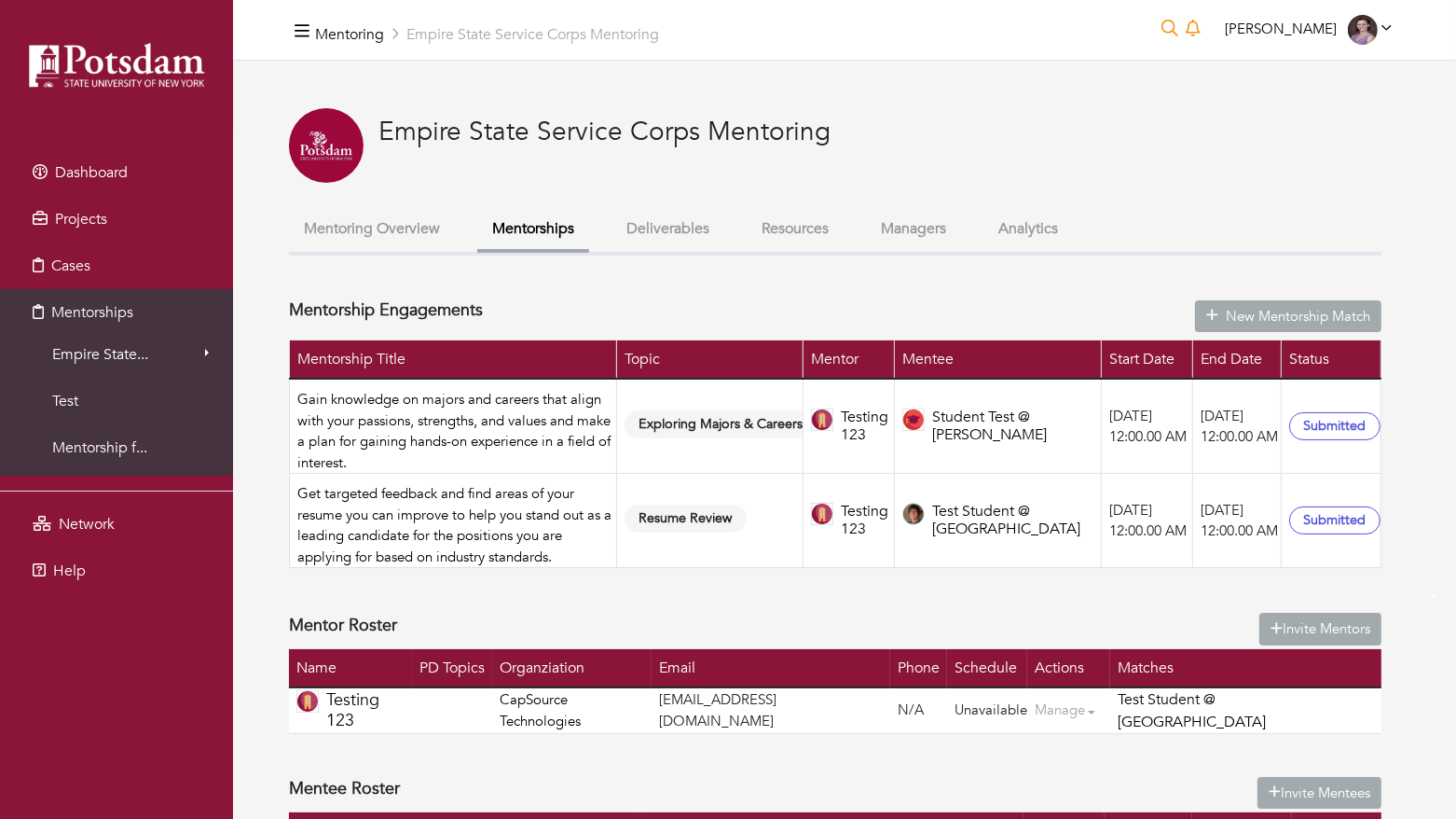
click at [1007, 235] on button "Analytics" at bounding box center [1028, 228] width 89 height 40
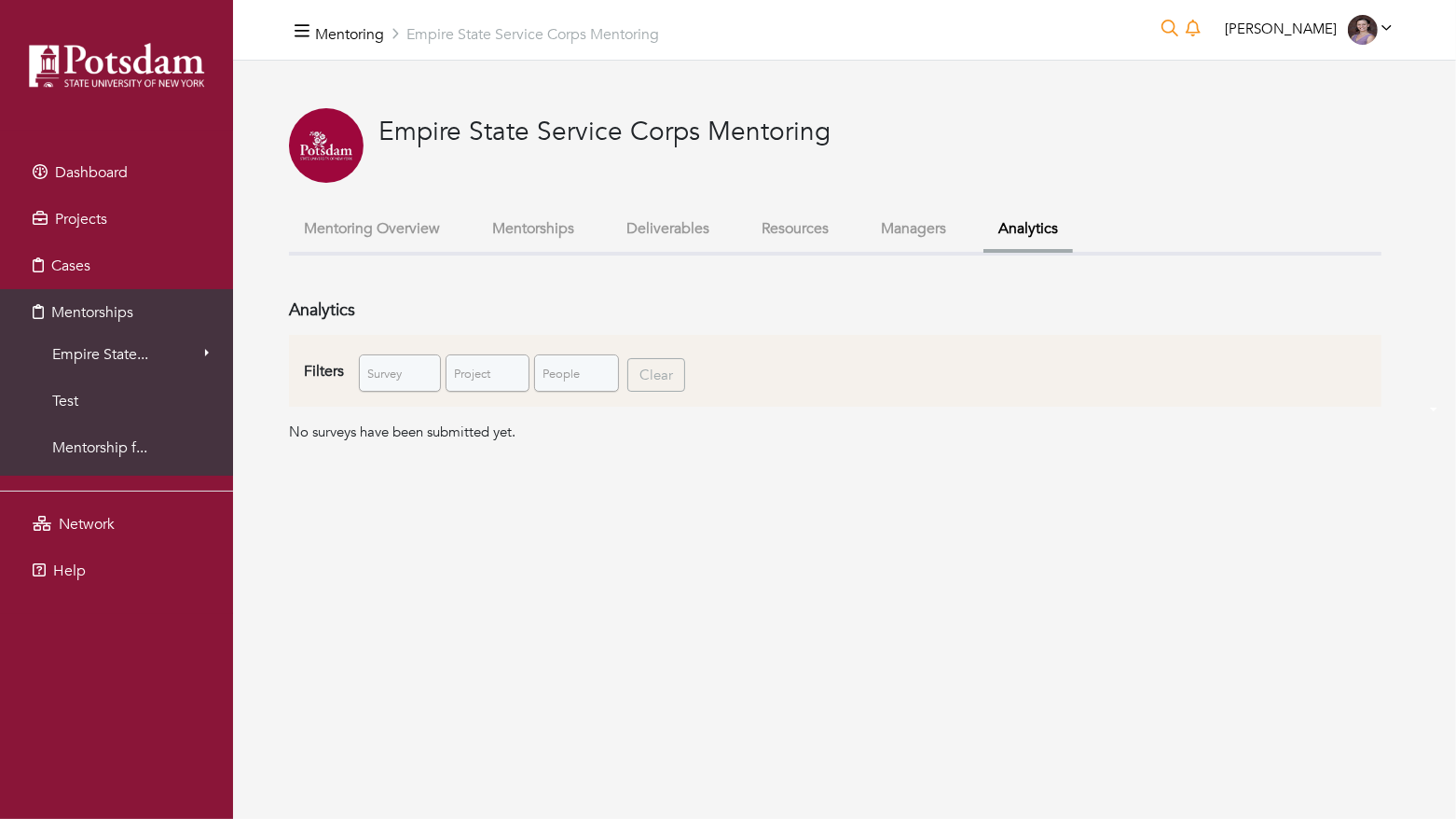
click at [419, 378] on link "Survey" at bounding box center [400, 373] width 82 height 38
click at [409, 437] on li "Survey" at bounding box center [440, 438] width 154 height 23
click at [405, 366] on span "Survey" at bounding box center [391, 374] width 48 height 38
click at [638, 603] on div "Mentoring Empire State Service Corps Mentoring 0 [PERSON_NAME] [PERSON_NAME] Ad…" at bounding box center [845, 410] width 1224 height 819
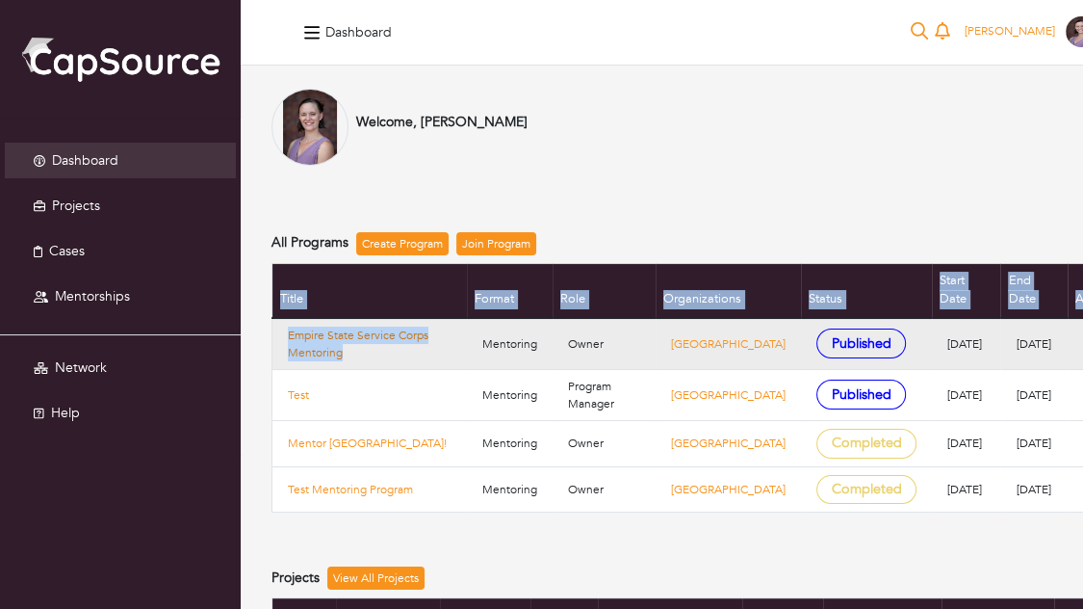
drag, startPoint x: 264, startPoint y: 315, endPoint x: 381, endPoint y: 339, distance: 119.9
click at [381, 339] on div "Welcome, [PERSON_NAME] All Programs Create Program Join Program Title Format Ro…" at bounding box center [711, 612] width 940 height 1046
click at [284, 318] on td "Empire State Service Corps Mentoring" at bounding box center [370, 344] width 195 height 52
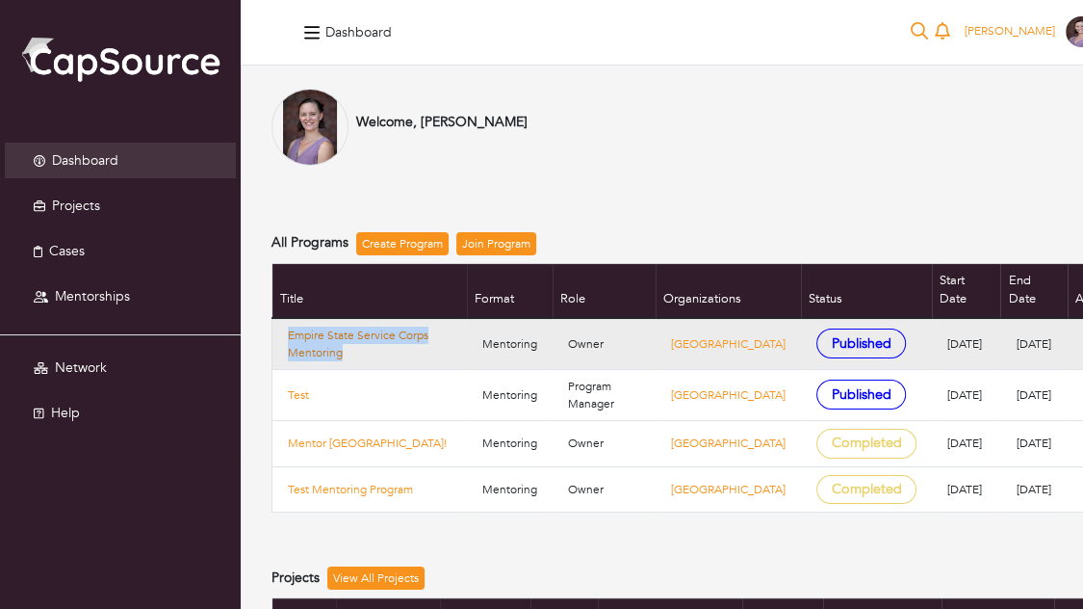
drag, startPoint x: 274, startPoint y: 316, endPoint x: 378, endPoint y: 335, distance: 106.7
click at [378, 335] on td "Empire State Service Corps Mentoring" at bounding box center [370, 344] width 195 height 52
copy link "Empire State Service Corps Mentoring"
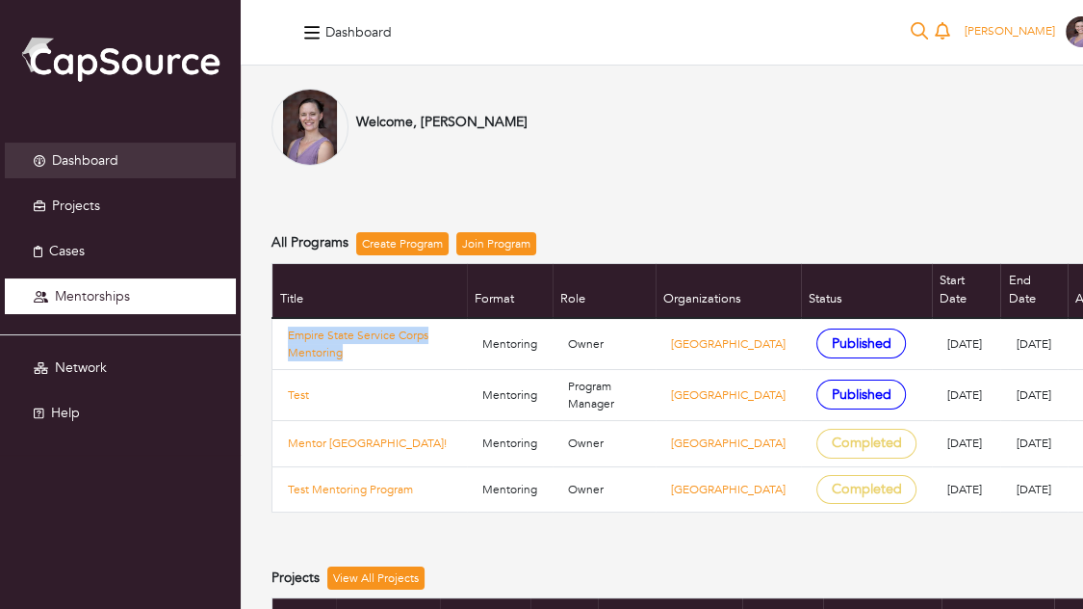
click at [108, 297] on span "Mentorships" at bounding box center [92, 296] width 75 height 18
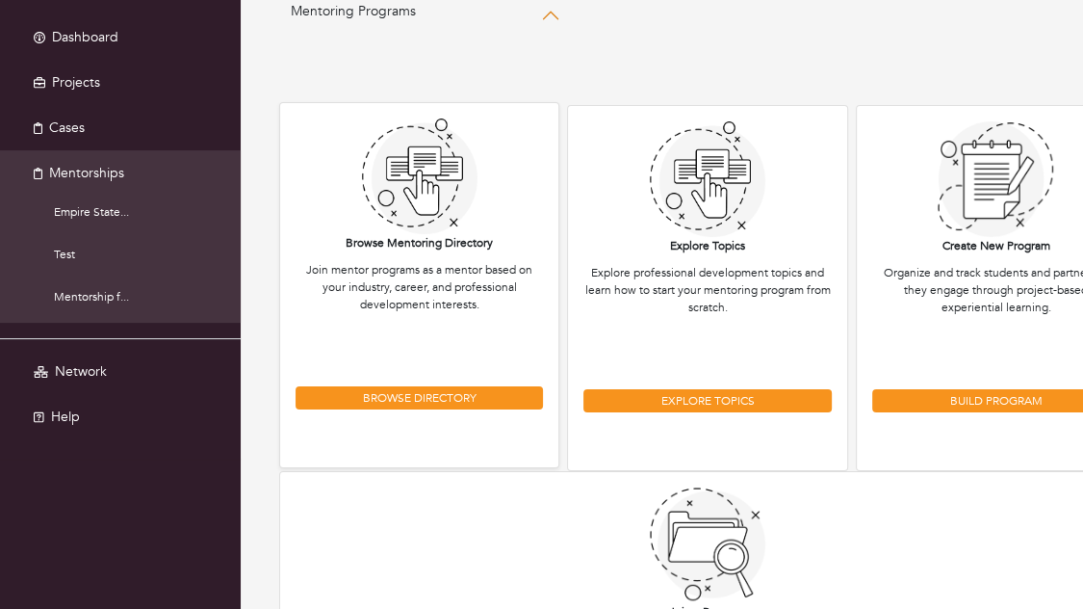
scroll to position [106, 0]
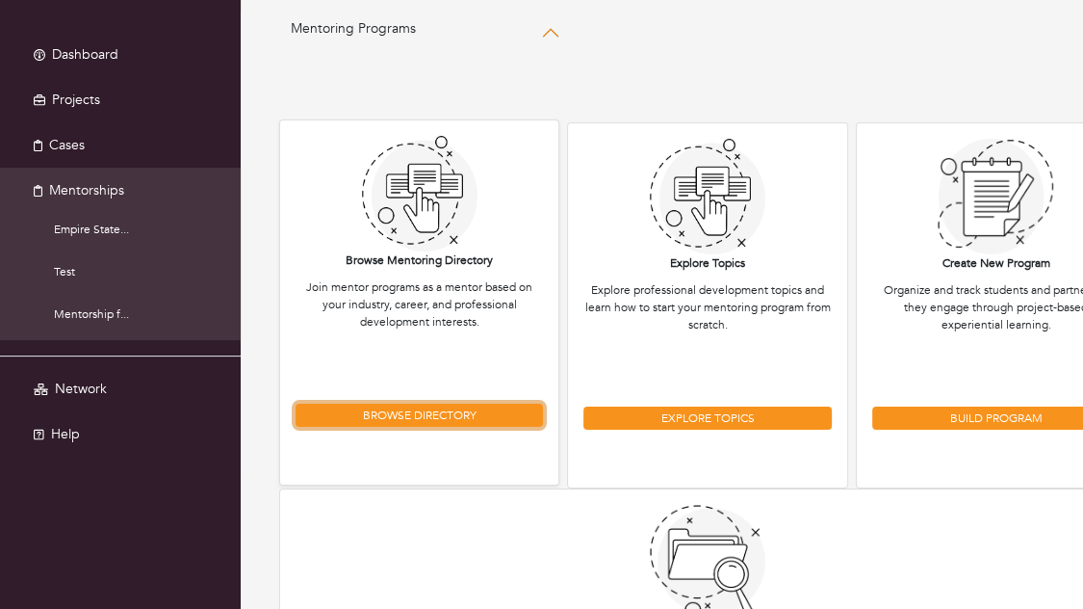
click at [389, 409] on link "Browse Directory" at bounding box center [420, 415] width 248 height 23
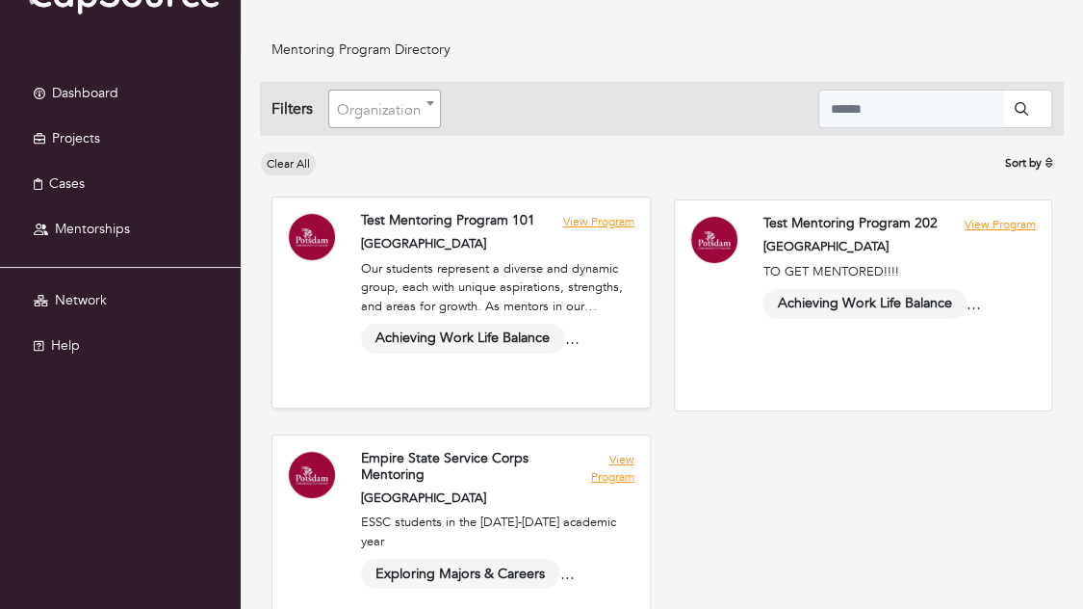
scroll to position [125, 0]
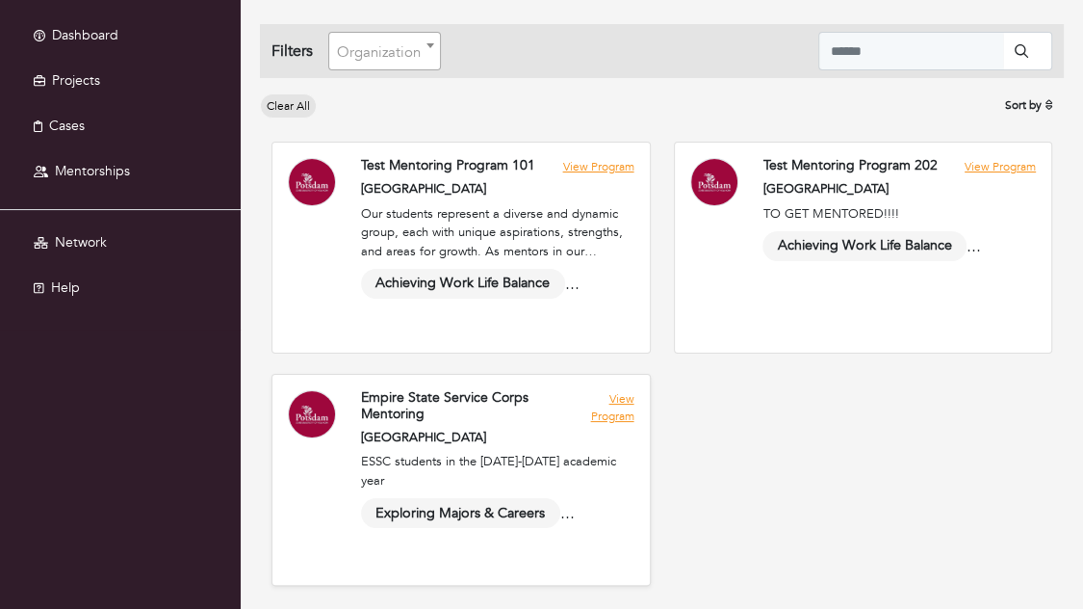
click at [614, 414] on link at bounding box center [462, 480] width 378 height 210
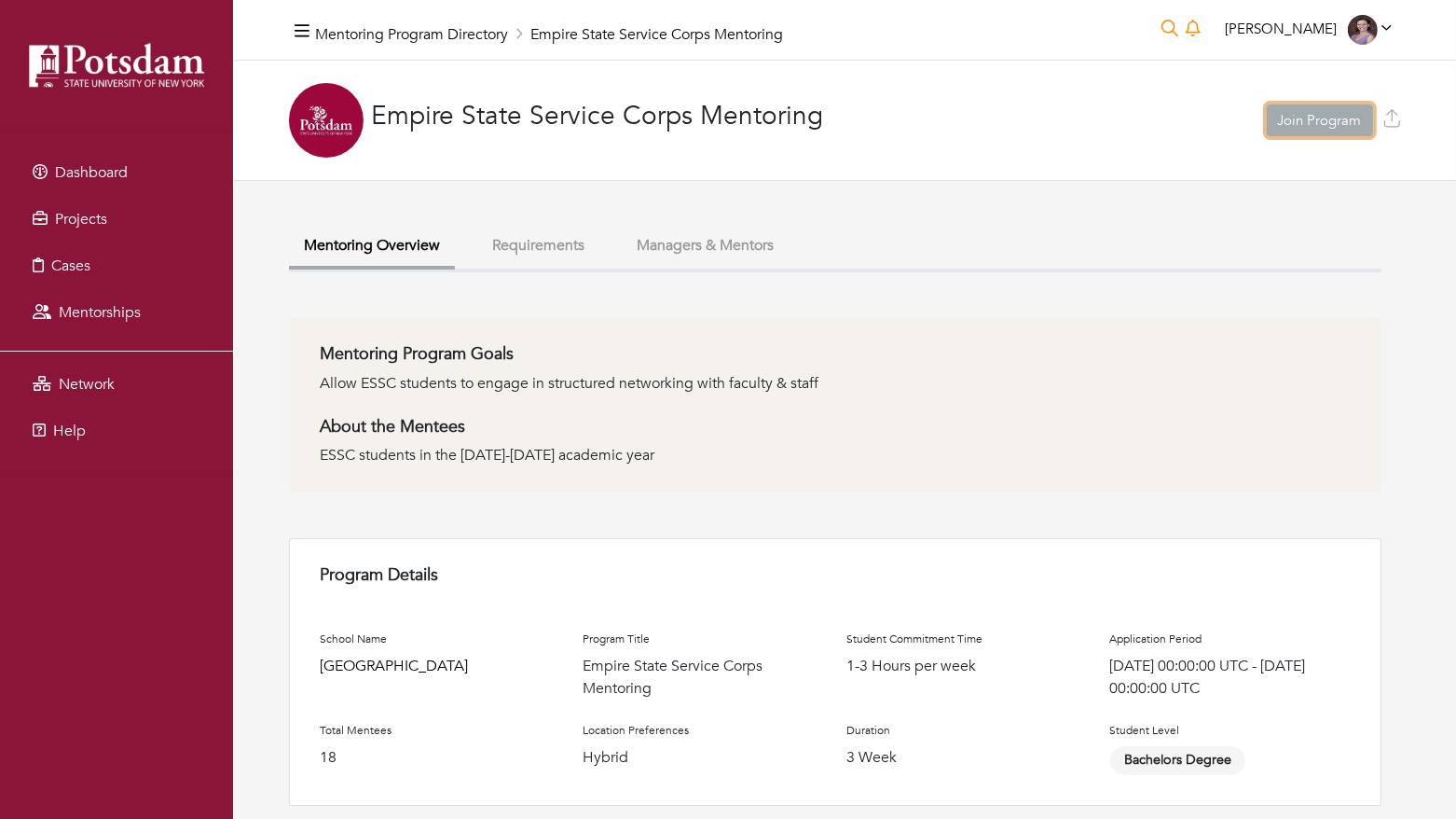
click at [1317, 124] on link "Join Program" at bounding box center [1320, 121] width 106 height 33
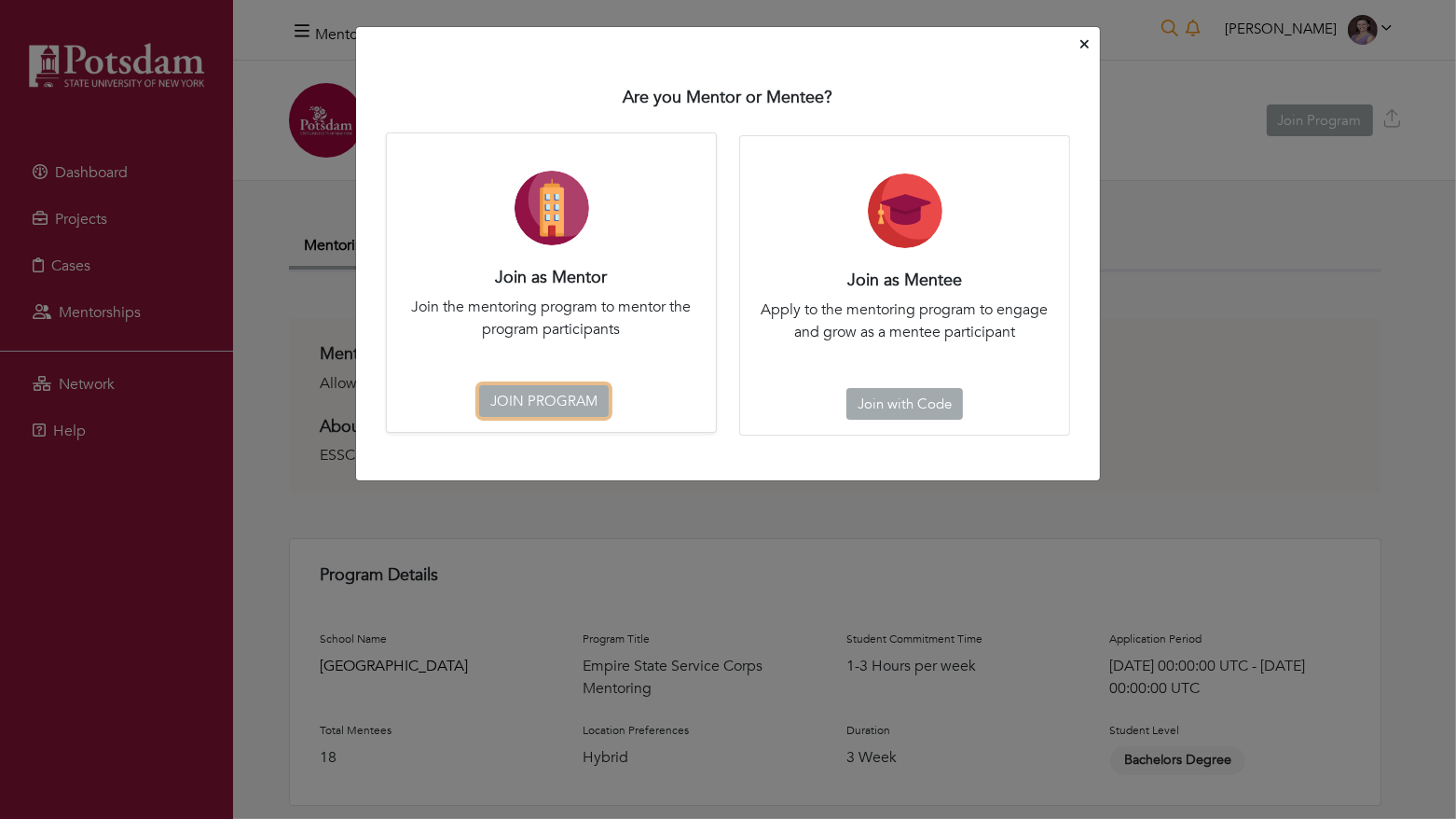
click at [545, 392] on link "JOIN PROGRAM" at bounding box center [544, 402] width 130 height 33
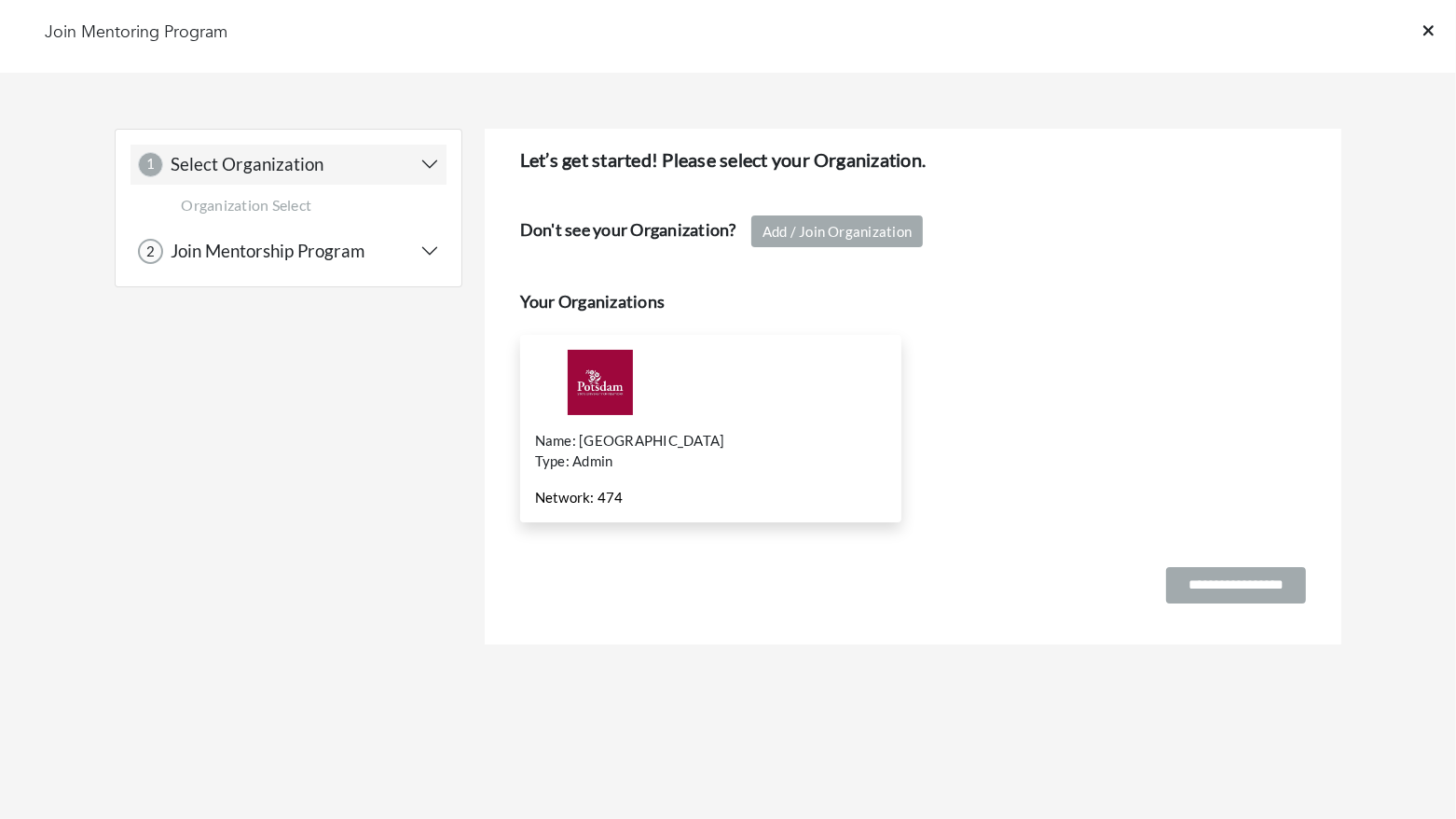
click at [811, 377] on div at bounding box center [707, 381] width 343 height 65
click at [1212, 587] on input "**********" at bounding box center [1236, 586] width 139 height 37
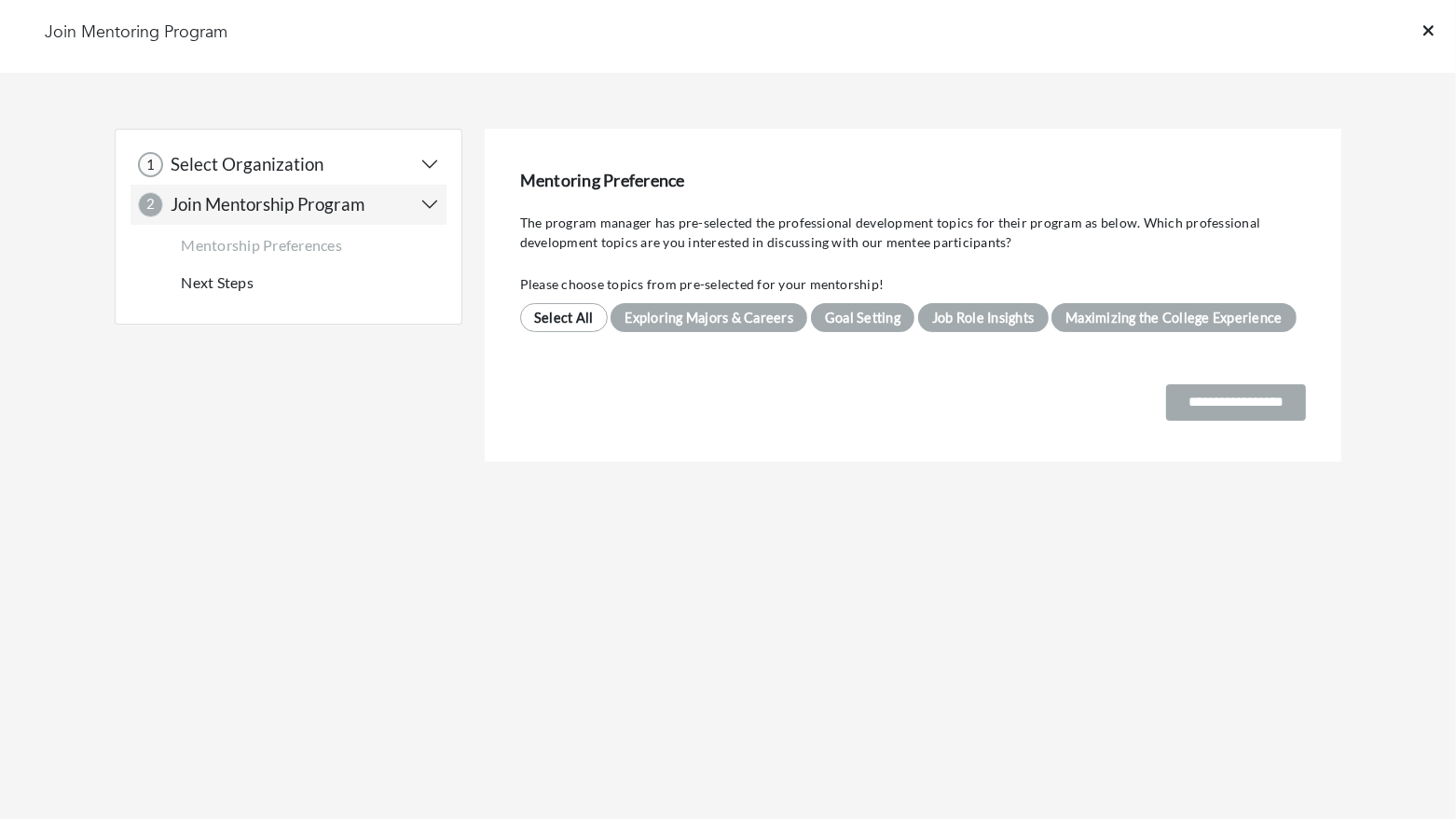
click at [777, 384] on div "**********" at bounding box center [913, 403] width 786 height 37
click at [689, 314] on span "Exploring Majors & Careers" at bounding box center [709, 318] width 197 height 29
click at [689, 316] on span "Exploring Majors & Careers" at bounding box center [709, 318] width 197 height 29
click at [1424, 34] on icon at bounding box center [1429, 30] width 11 height 16
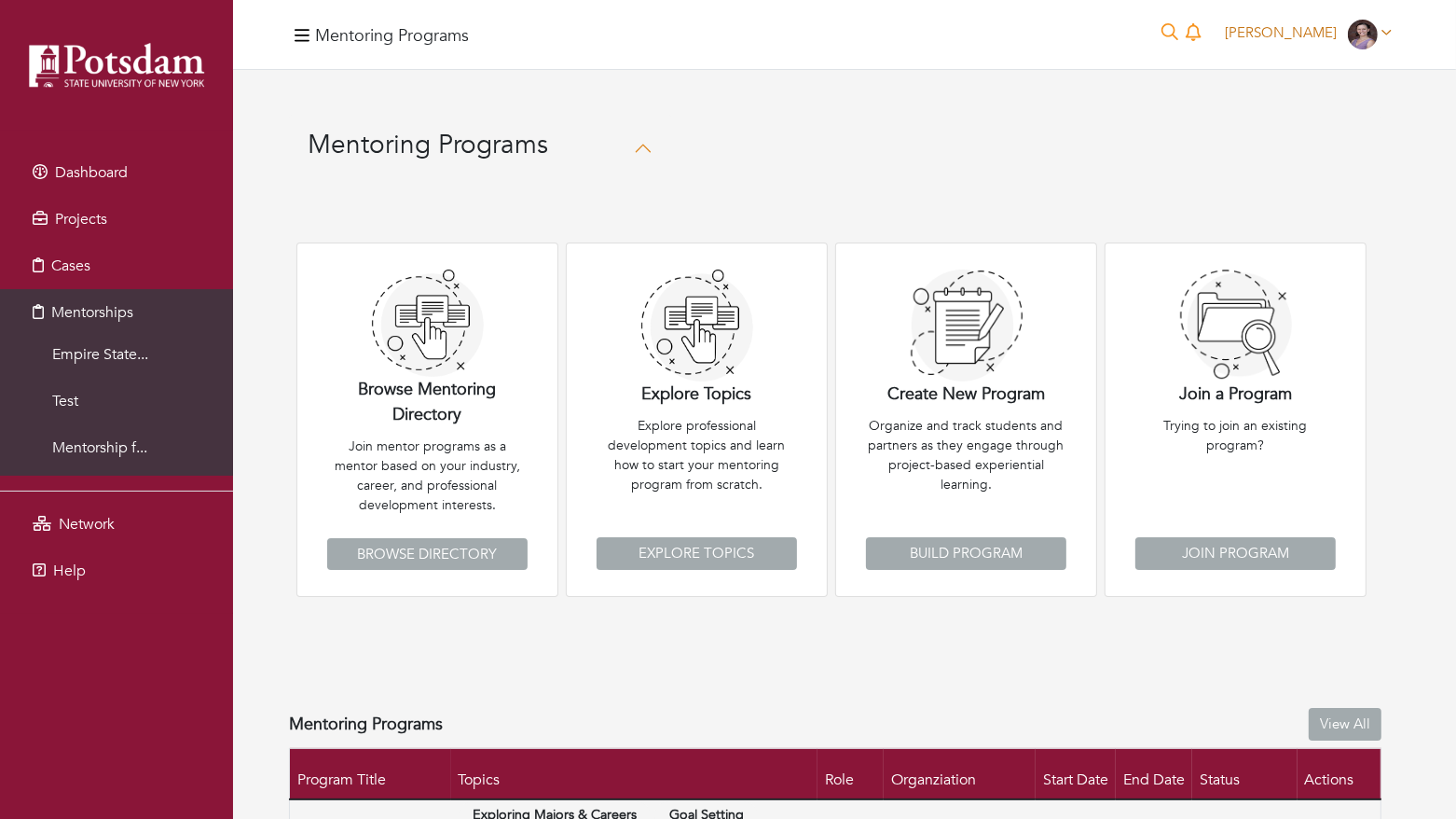
click at [1301, 30] on span "Sarah Lister" at bounding box center [1282, 32] width 112 height 18
click at [1291, 183] on button "Logout" at bounding box center [1325, 191] width 147 height 29
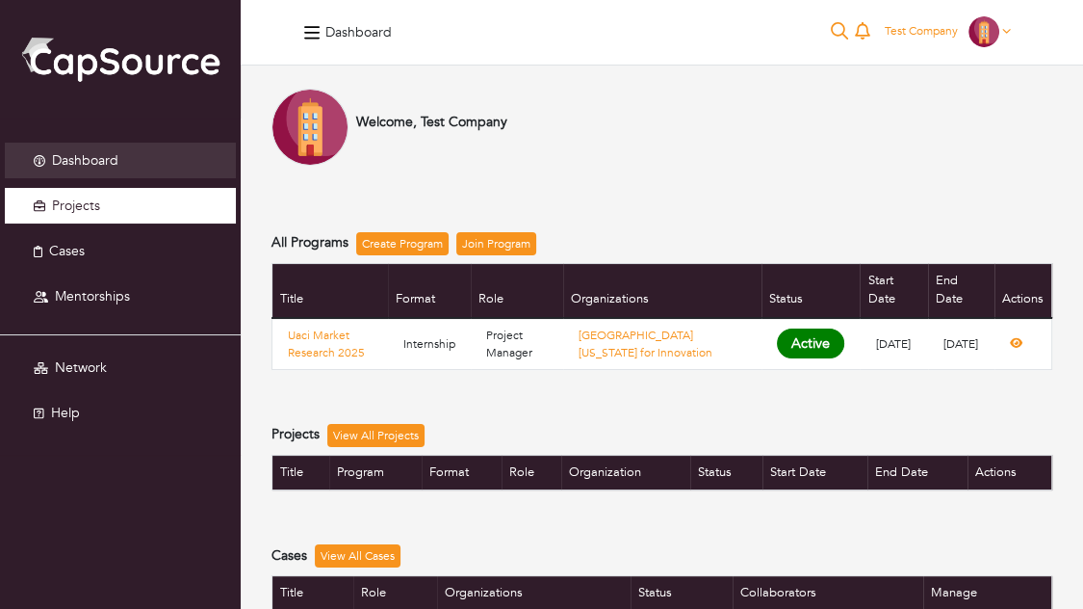
click at [95, 195] on link "Projects" at bounding box center [120, 206] width 231 height 36
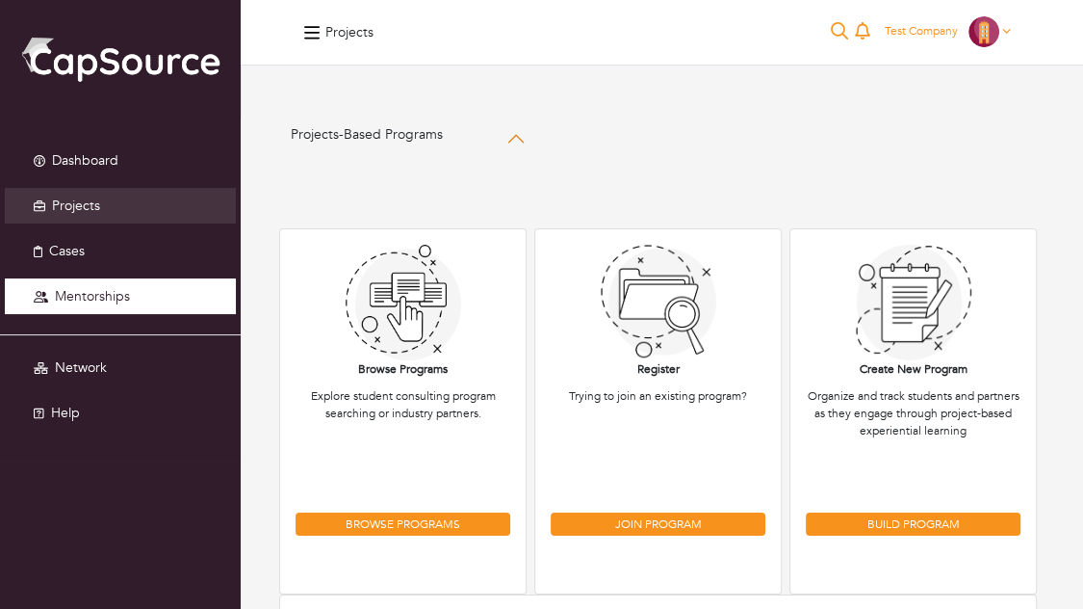
click at [91, 294] on span "Mentorships" at bounding box center [92, 296] width 75 height 18
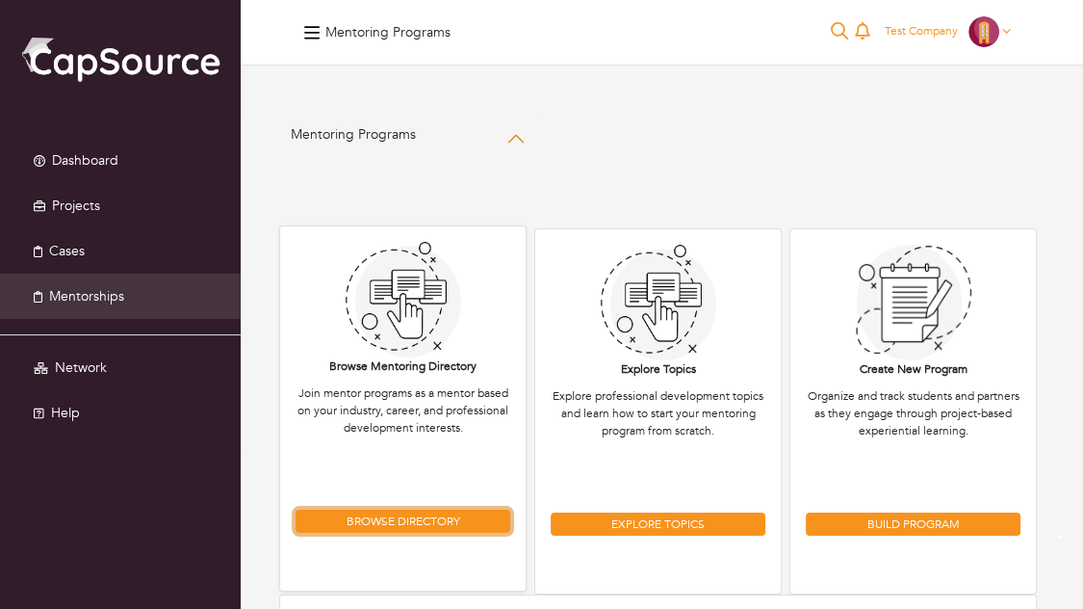
click at [388, 523] on link "Browse Directory" at bounding box center [403, 520] width 215 height 23
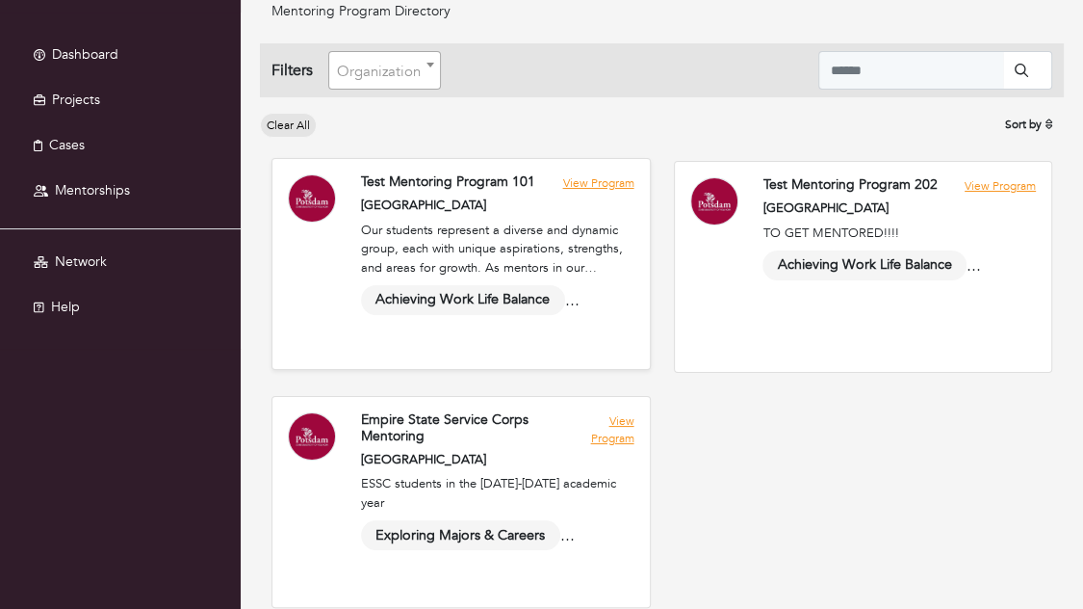
scroll to position [127, 0]
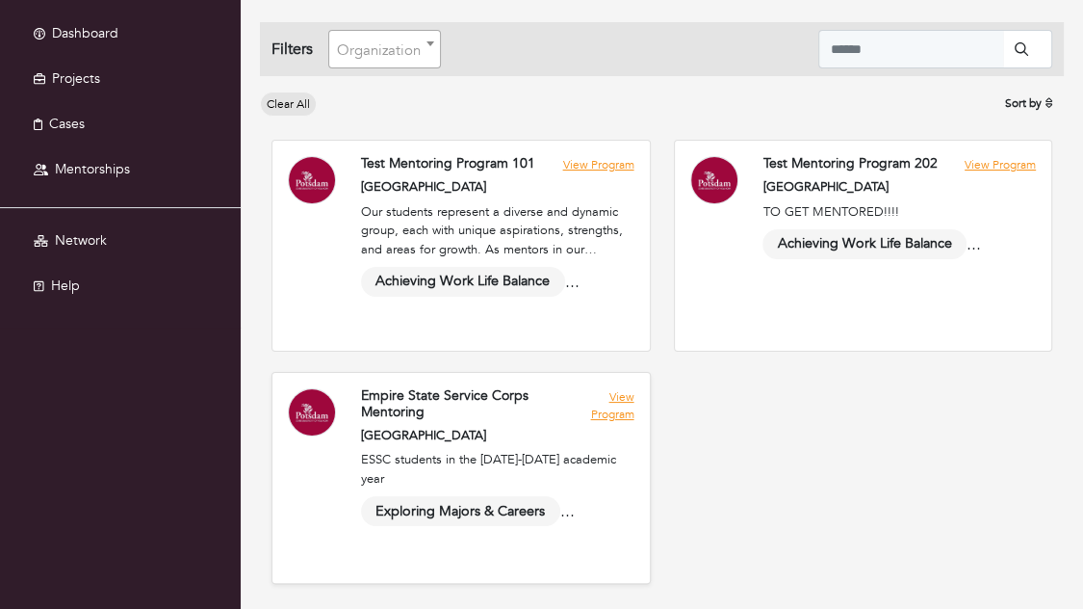
click at [624, 396] on link at bounding box center [462, 478] width 378 height 210
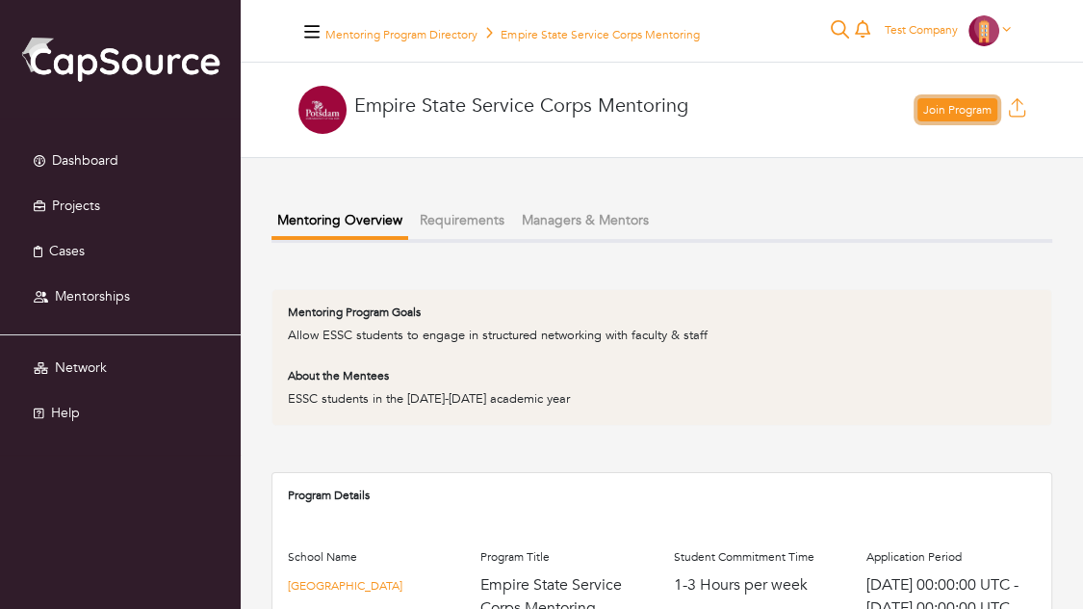
click at [941, 109] on link "Join Program" at bounding box center [958, 109] width 80 height 23
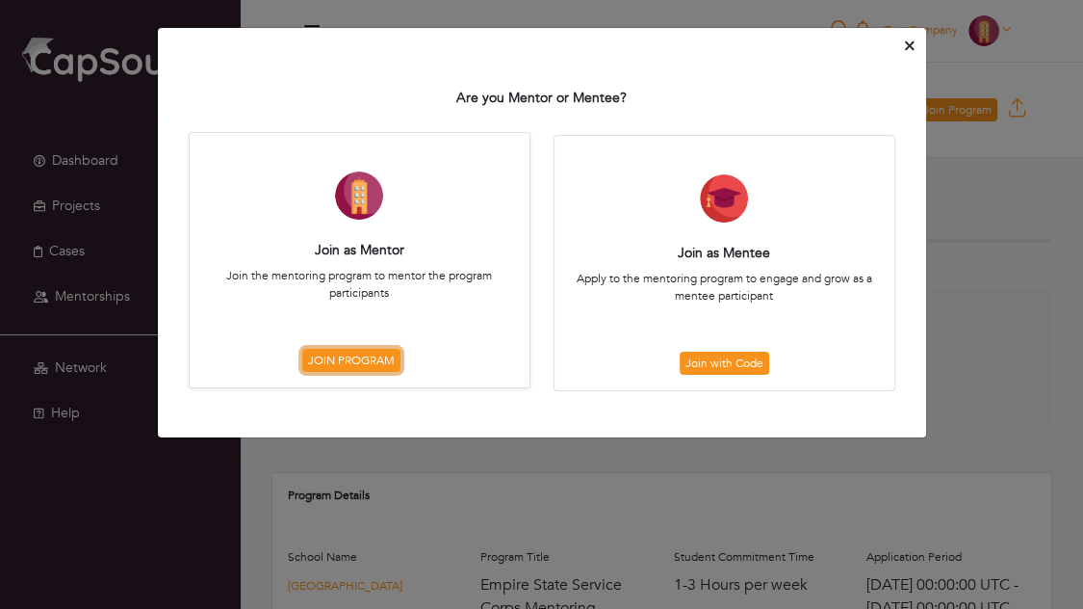
click at [365, 352] on link "JOIN PROGRAM" at bounding box center [351, 360] width 98 height 23
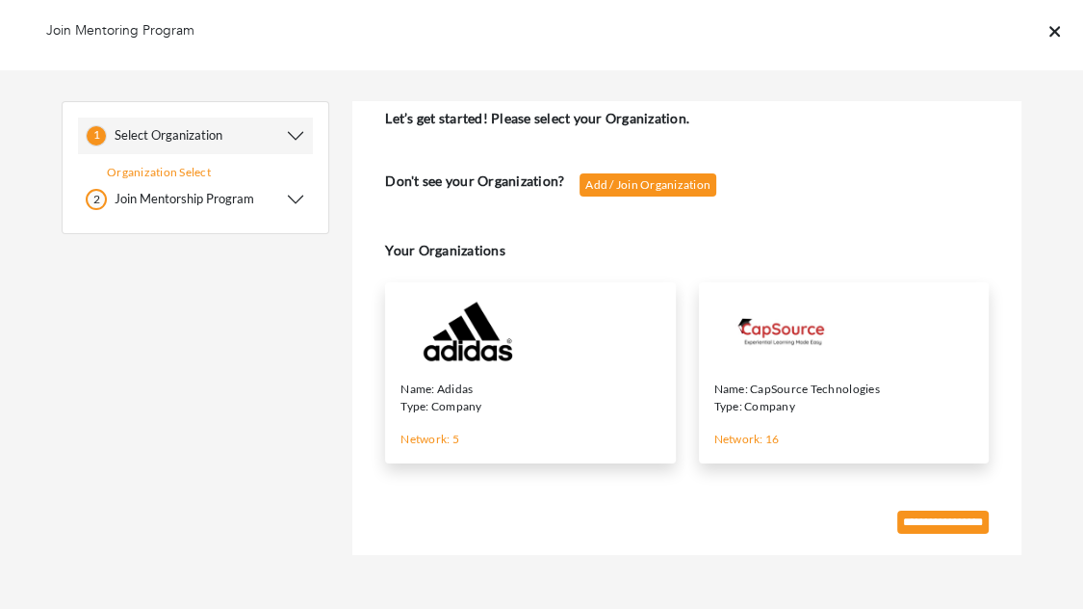
click at [575, 386] on p "Name: Adidas" at bounding box center [530, 388] width 259 height 17
click at [914, 518] on input "**********" at bounding box center [943, 521] width 91 height 23
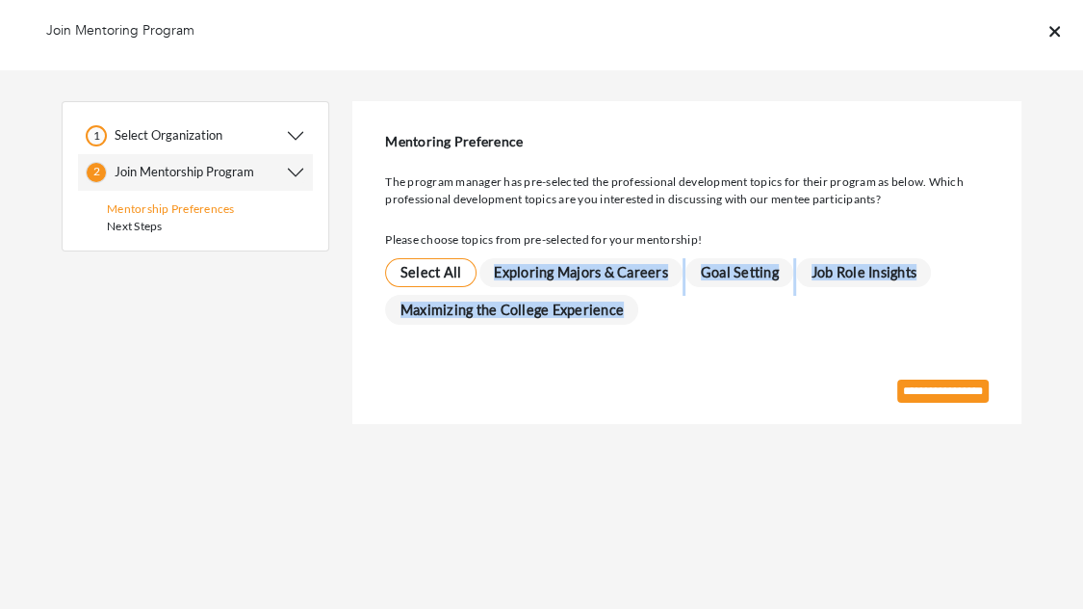
drag, startPoint x: 655, startPoint y: 310, endPoint x: 492, endPoint y: 271, distance: 167.5
click at [492, 271] on div "Select All Exploring Majors & Careers Goal Setting Job Role Insights Maximizing…" at bounding box center [687, 295] width 604 height 75
copy div "Exploring Majors & Careers Goal Setting Job Role Insights Maximizing the Colleg…"
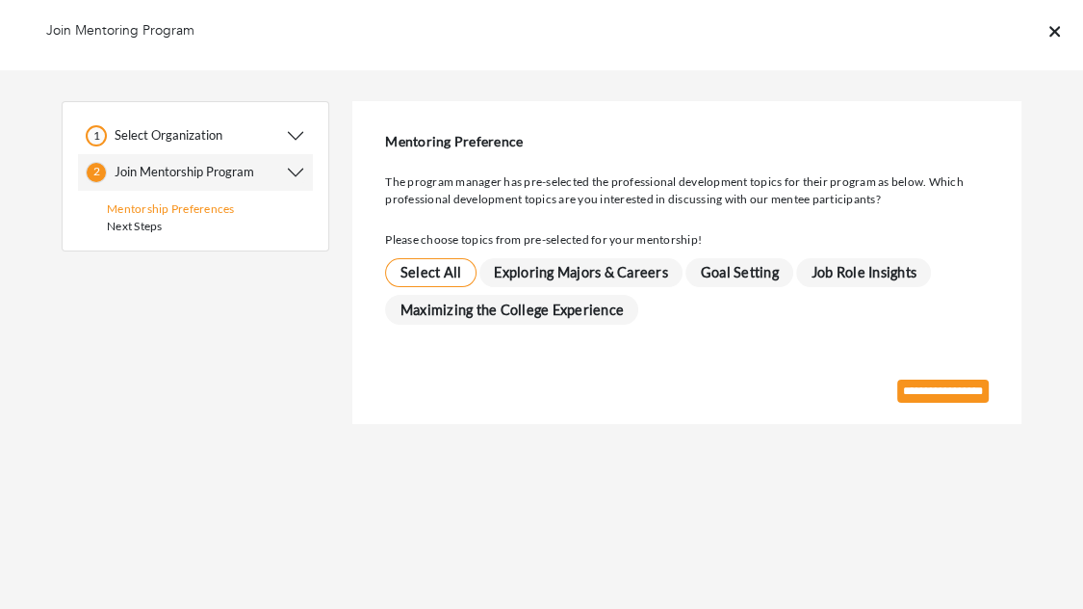
click at [452, 283] on span "Select All" at bounding box center [430, 273] width 91 height 30
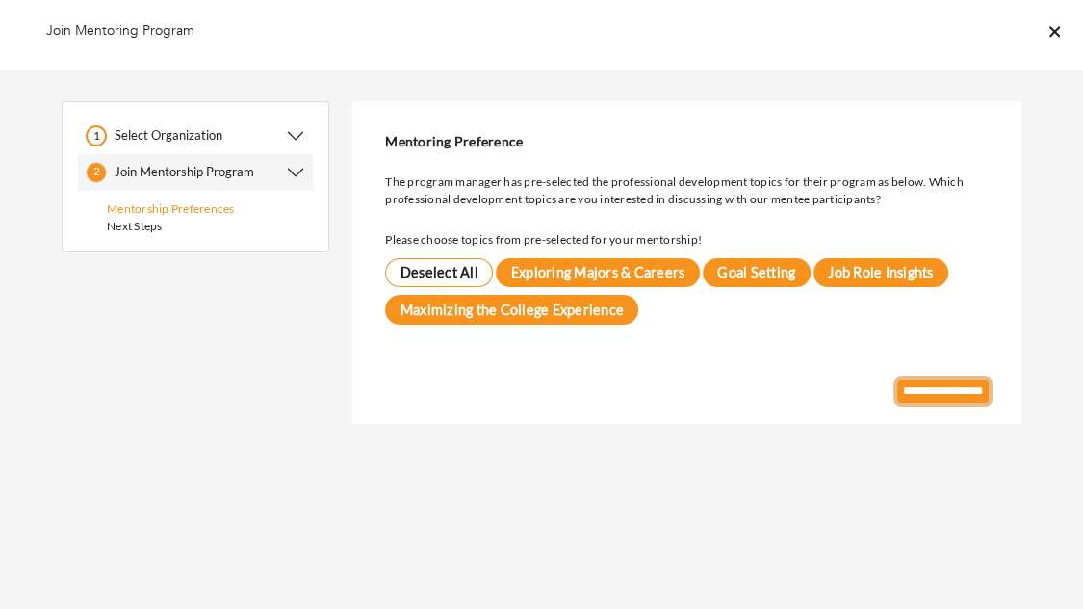
click at [965, 399] on input "**********" at bounding box center [943, 390] width 91 height 23
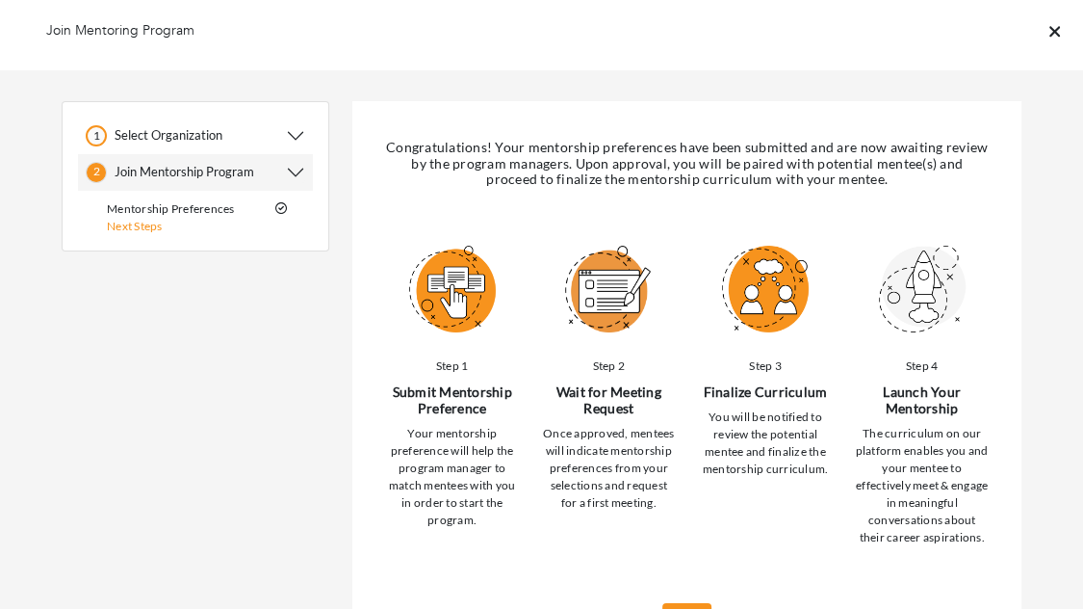
scroll to position [84, 0]
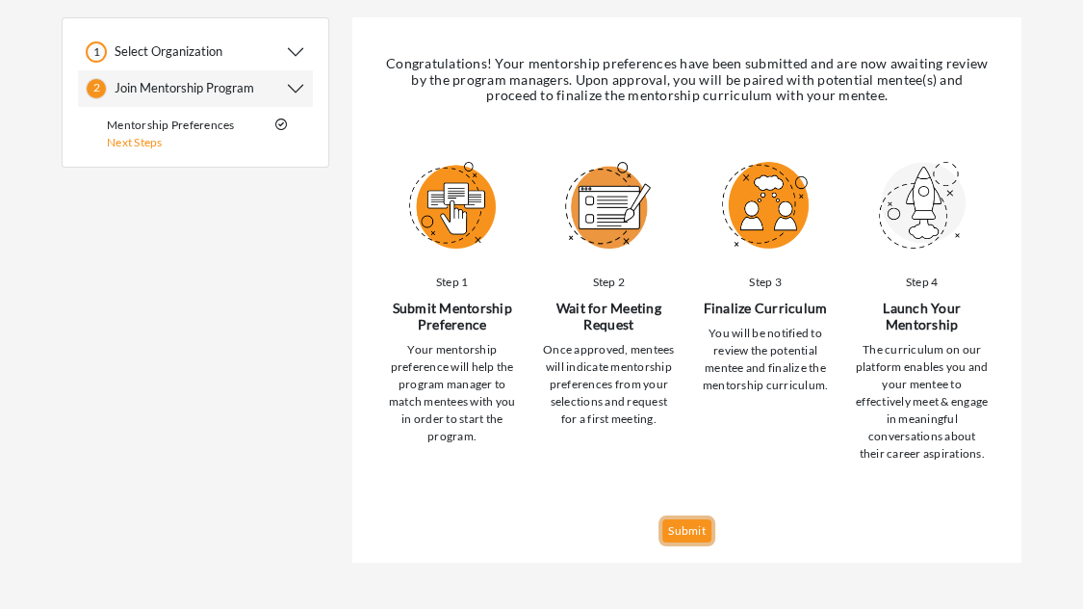
click at [688, 532] on link "Submit" at bounding box center [687, 530] width 49 height 23
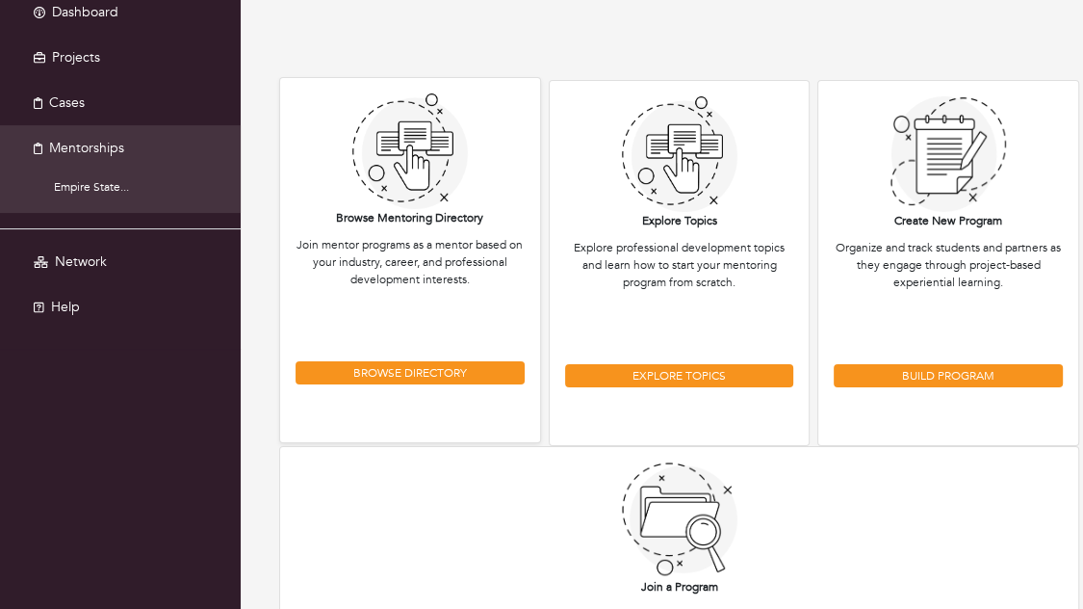
scroll to position [124, 0]
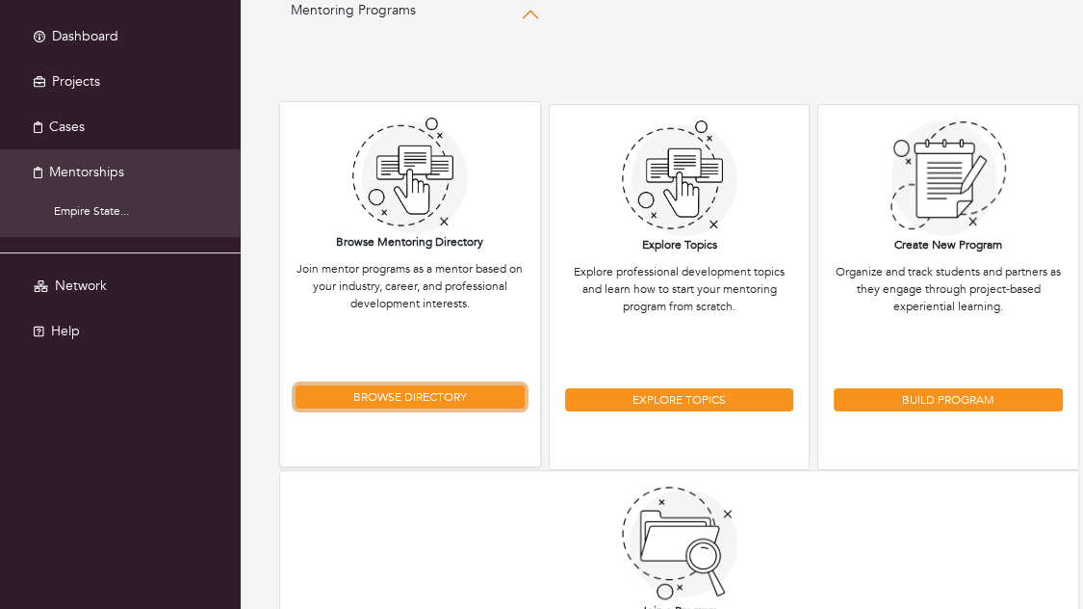
click at [392, 393] on link "Browse Directory" at bounding box center [410, 396] width 229 height 23
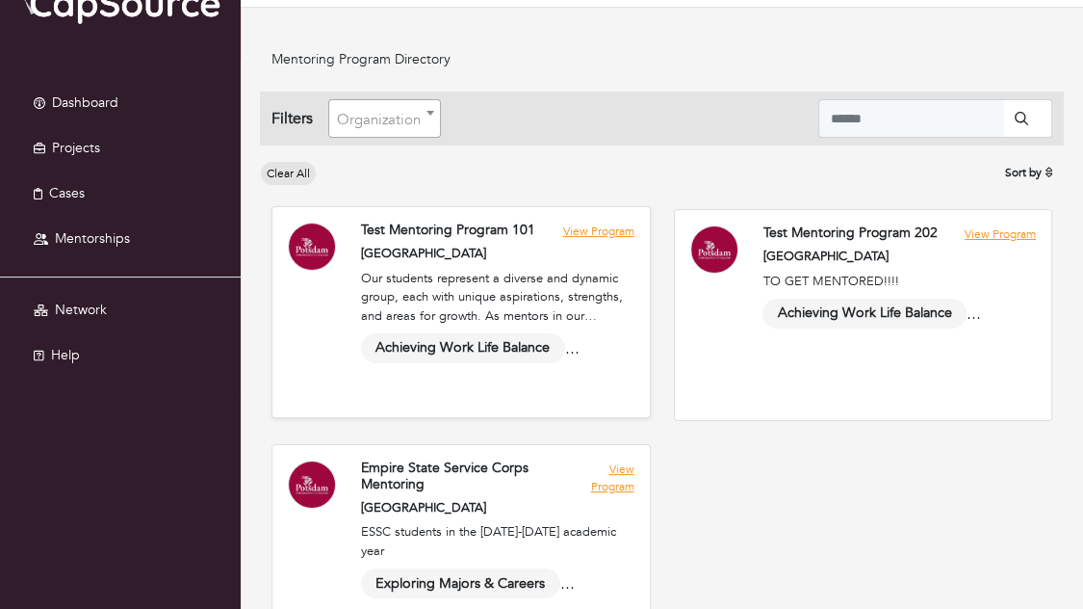
scroll to position [127, 0]
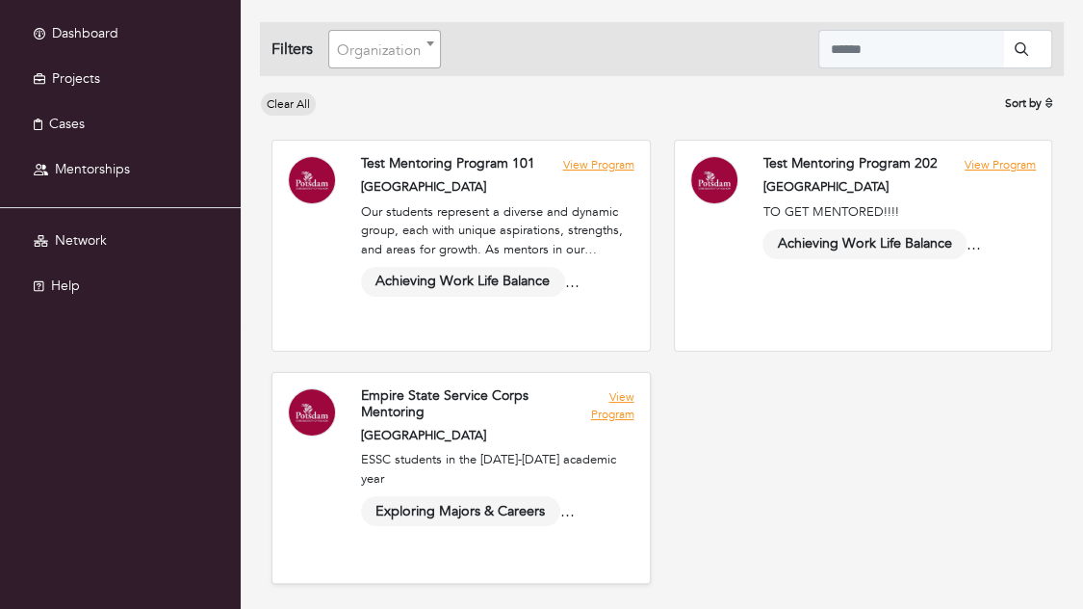
click at [621, 399] on link at bounding box center [462, 478] width 378 height 210
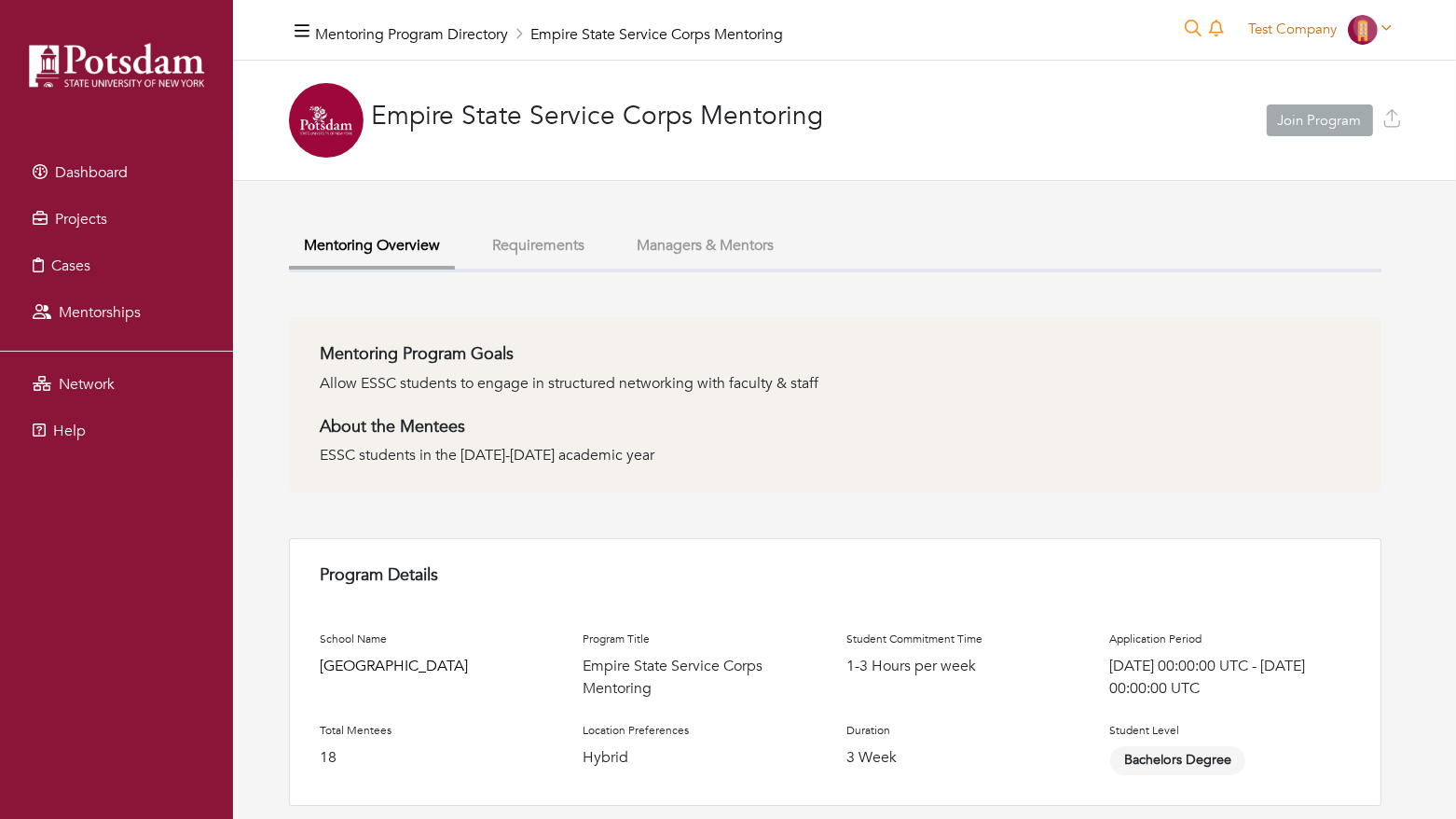
click at [1294, 31] on span "Test Company" at bounding box center [1292, 28] width 88 height 18
click at [1302, 144] on button "Logout" at bounding box center [1325, 158] width 147 height 29
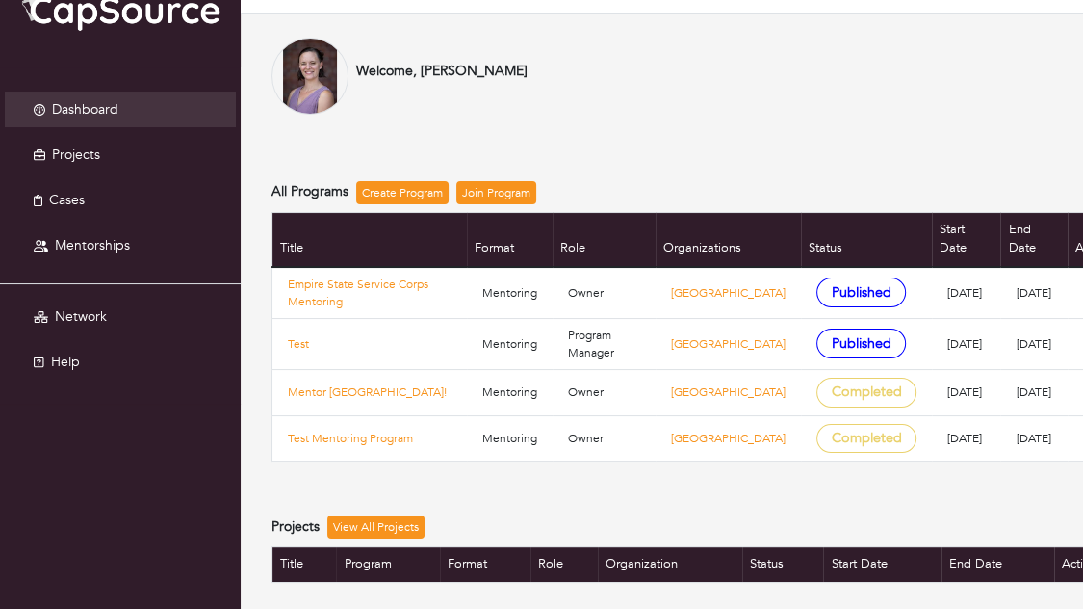
scroll to position [54, 0]
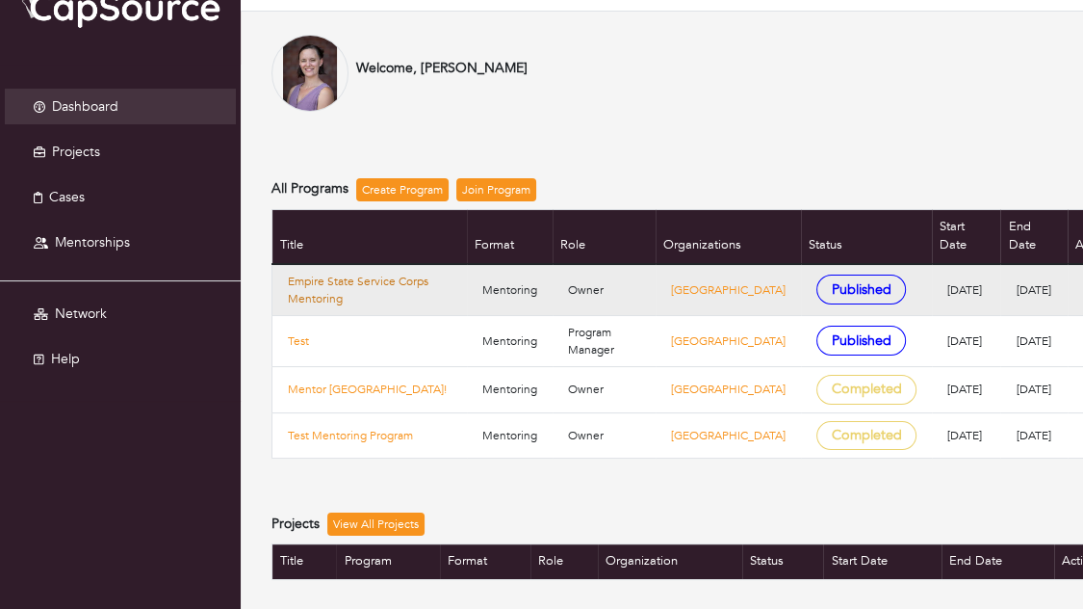
click at [343, 274] on link "Empire State Service Corps Mentoring" at bounding box center [370, 290] width 164 height 35
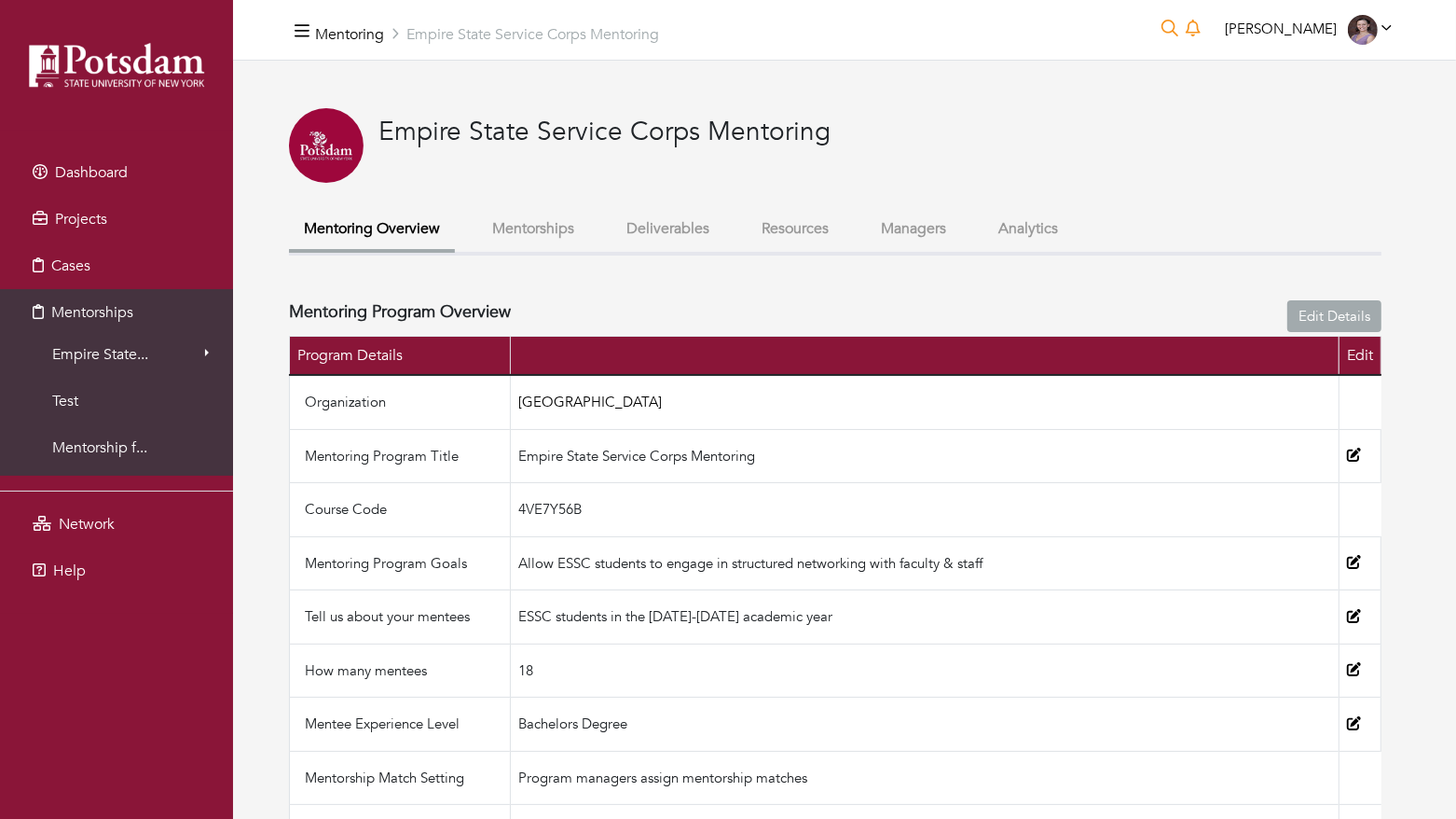
click at [576, 498] on td "4VE7Y56B" at bounding box center [925, 510] width 829 height 54
copy td "4VE7Y56B"
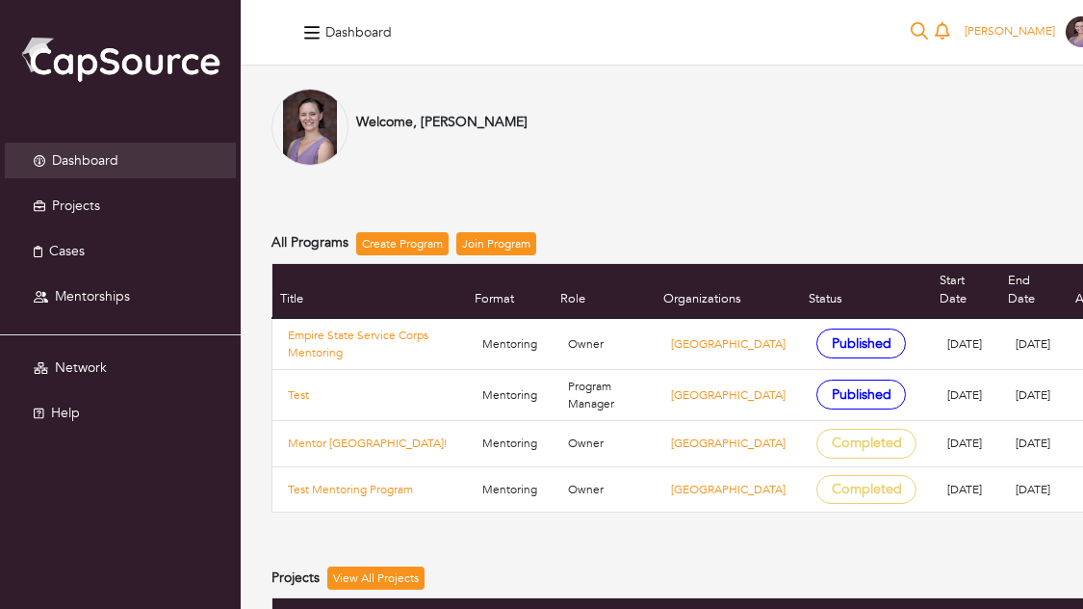
scroll to position [54, 0]
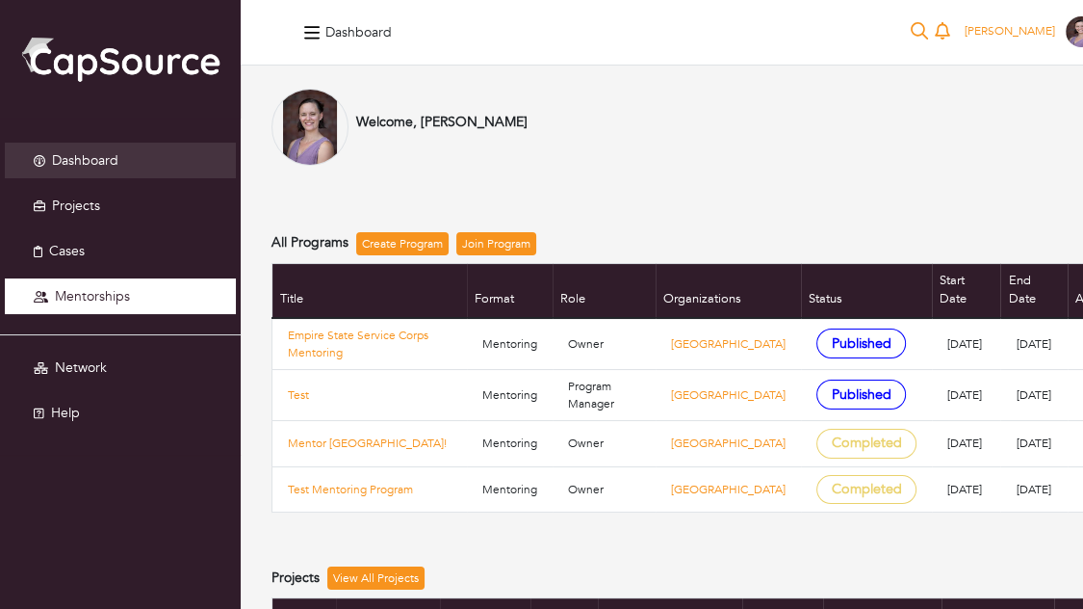
click at [112, 293] on span "Mentorships" at bounding box center [92, 296] width 75 height 18
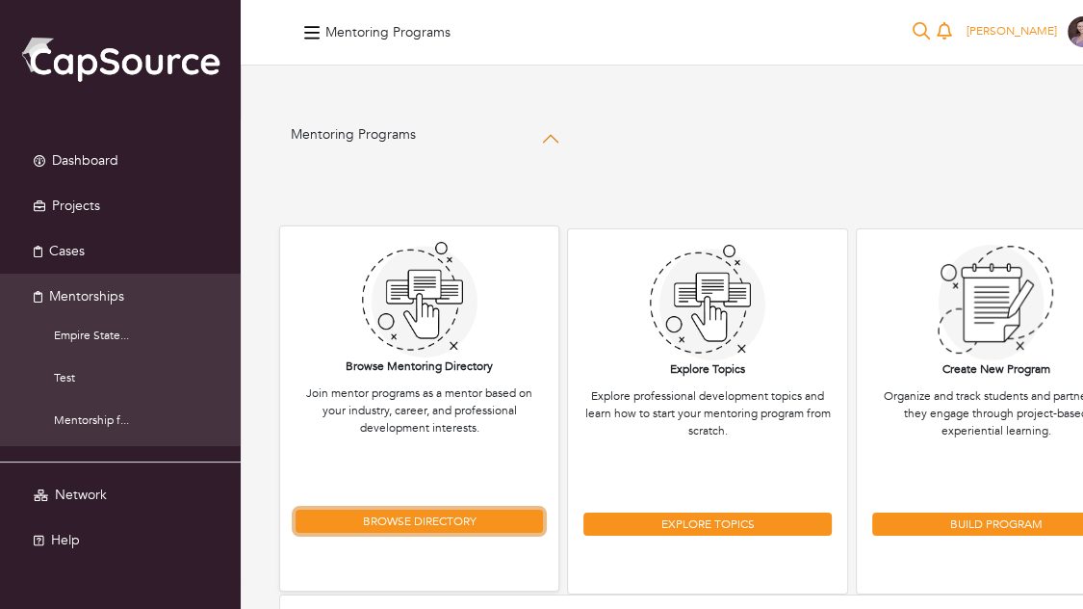
click at [430, 515] on link "Browse Directory" at bounding box center [420, 520] width 248 height 23
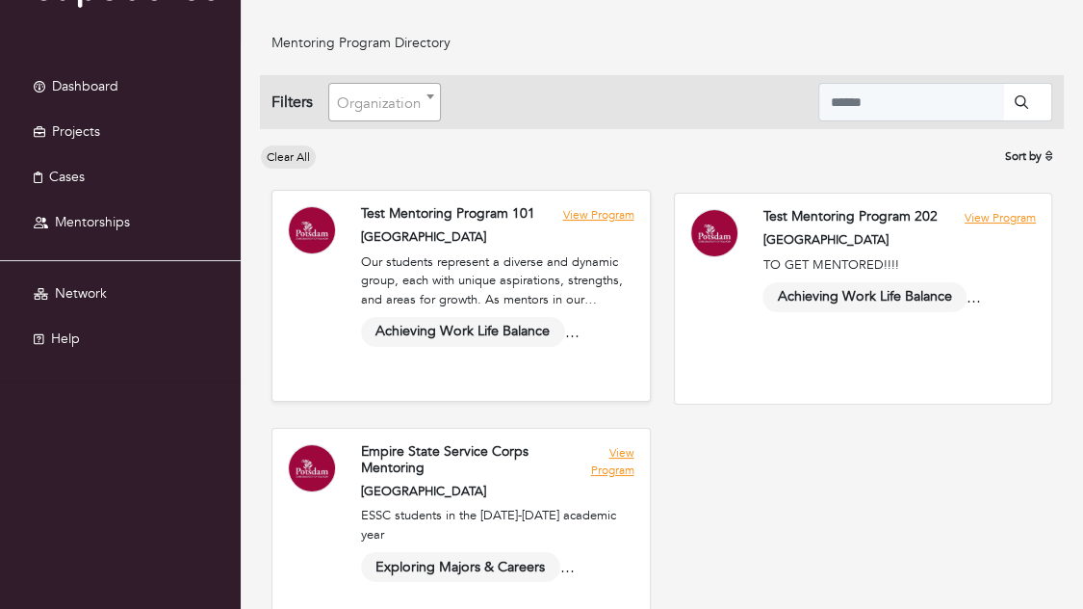
scroll to position [90, 0]
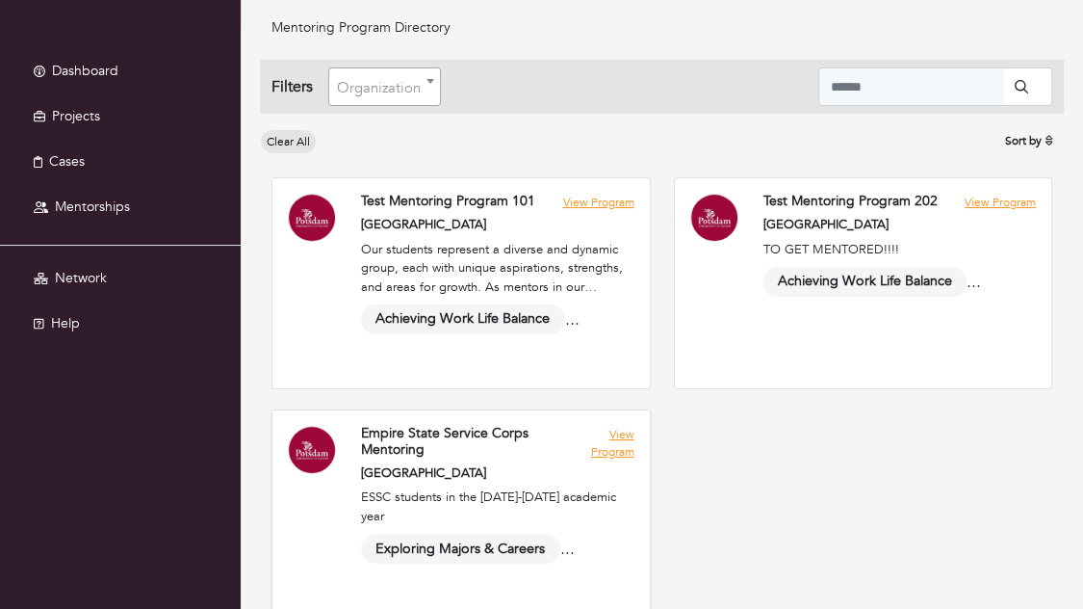
click at [621, 444] on link at bounding box center [462, 515] width 378 height 210
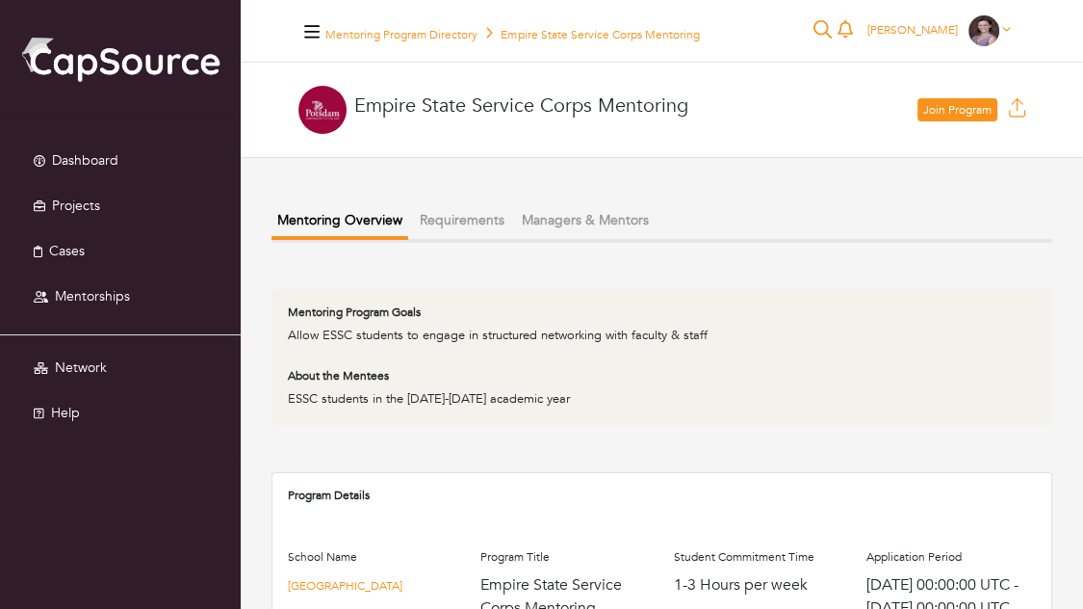
click at [944, 95] on div "Empire State Service Corps Mentoring Join Program" at bounding box center [662, 110] width 843 height 95
click at [943, 107] on link "Join Program" at bounding box center [958, 109] width 80 height 23
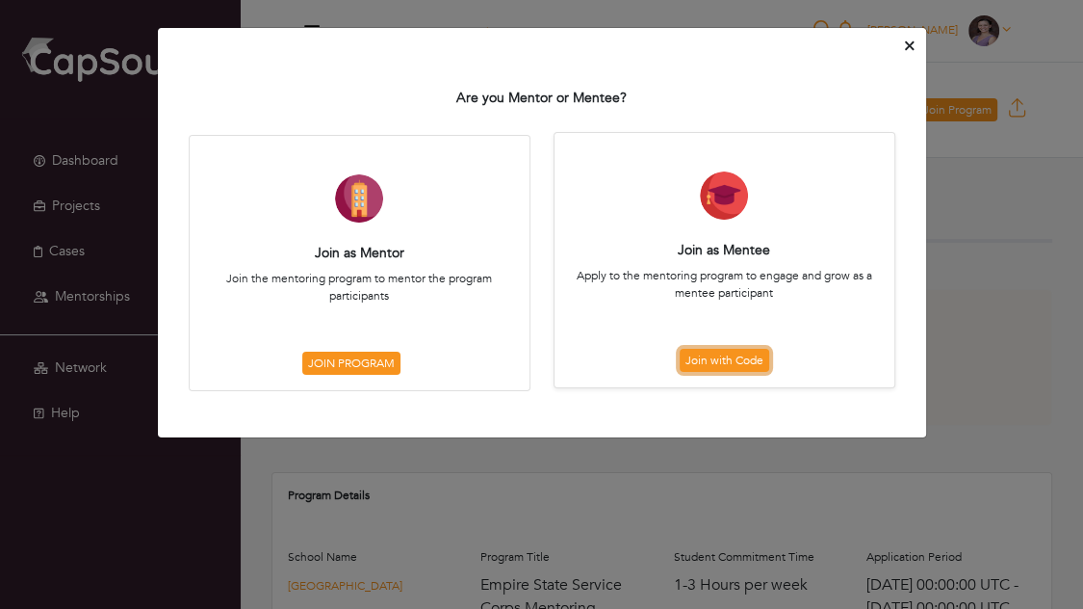
click at [699, 360] on link "Join with Code" at bounding box center [725, 360] width 90 height 23
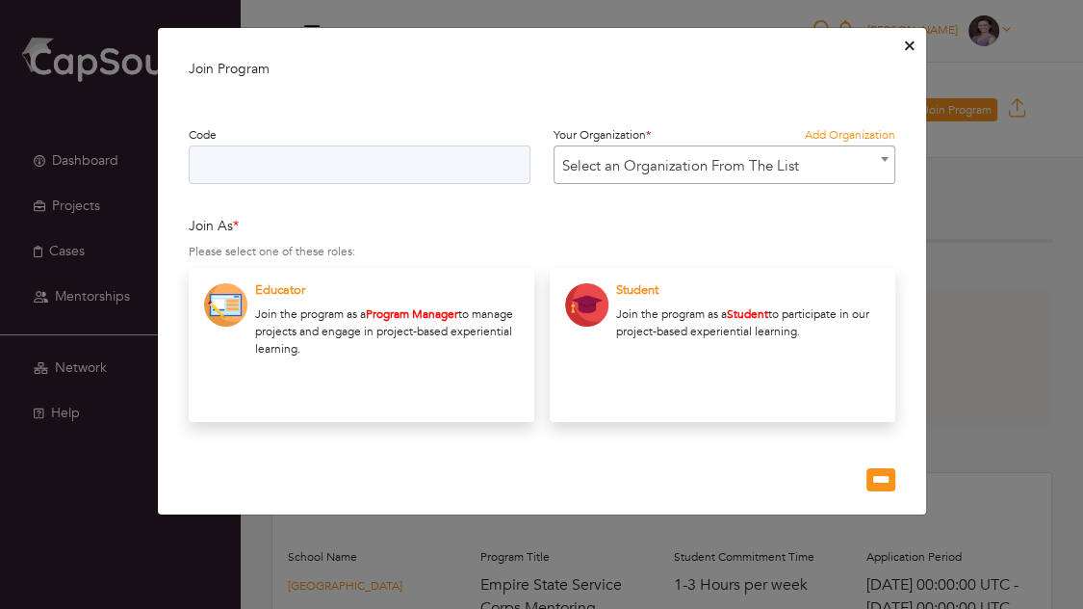
click at [906, 50] on icon "Close" at bounding box center [909, 46] width 9 height 14
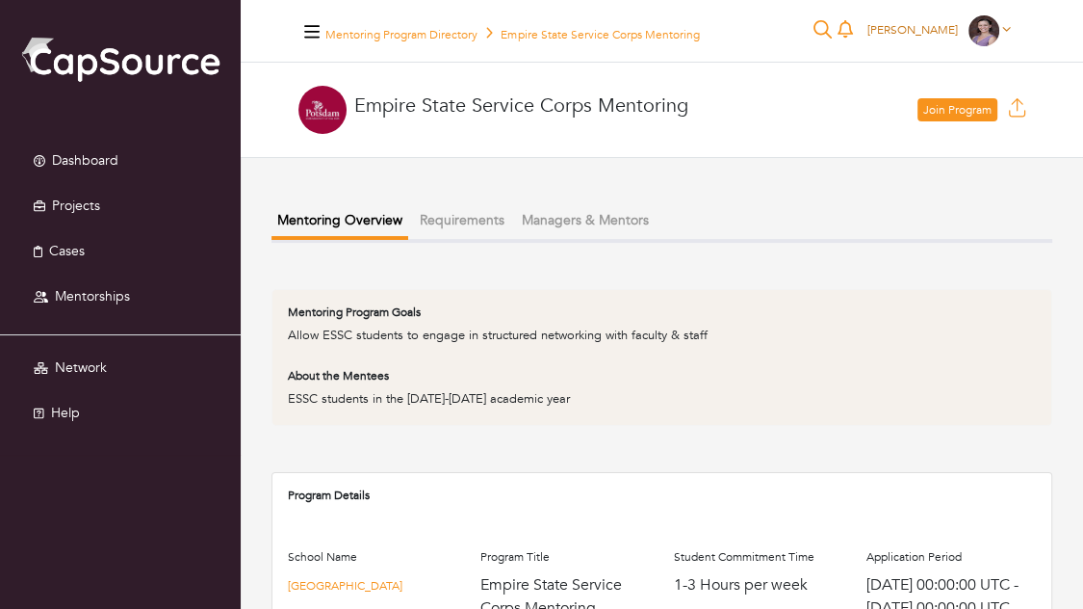
click at [935, 30] on span "[PERSON_NAME]" at bounding box center [913, 29] width 91 height 15
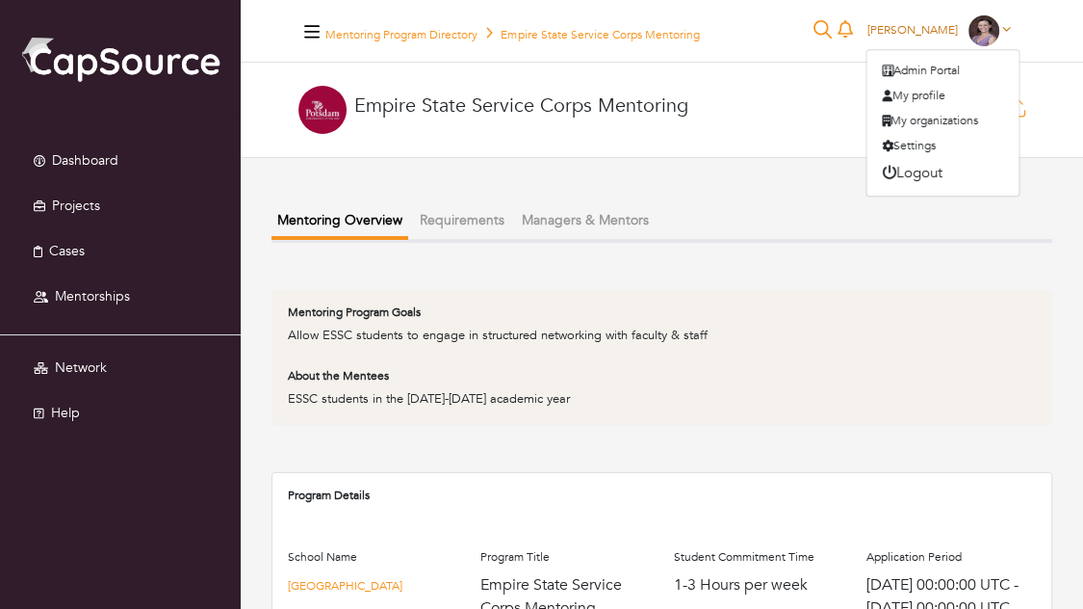
click at [935, 30] on span "[PERSON_NAME]" at bounding box center [913, 29] width 91 height 15
